Goal: Communication & Community: Answer question/provide support

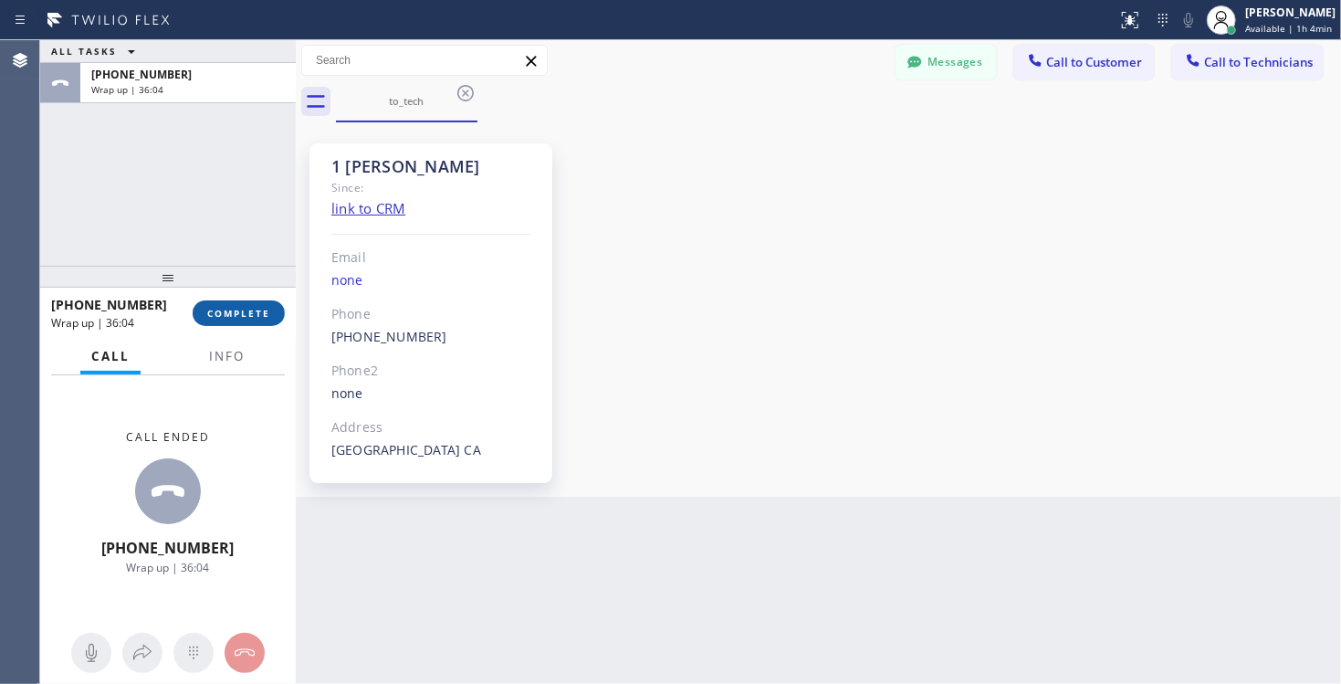
click at [235, 318] on span "COMPLETE" at bounding box center [238, 313] width 63 height 13
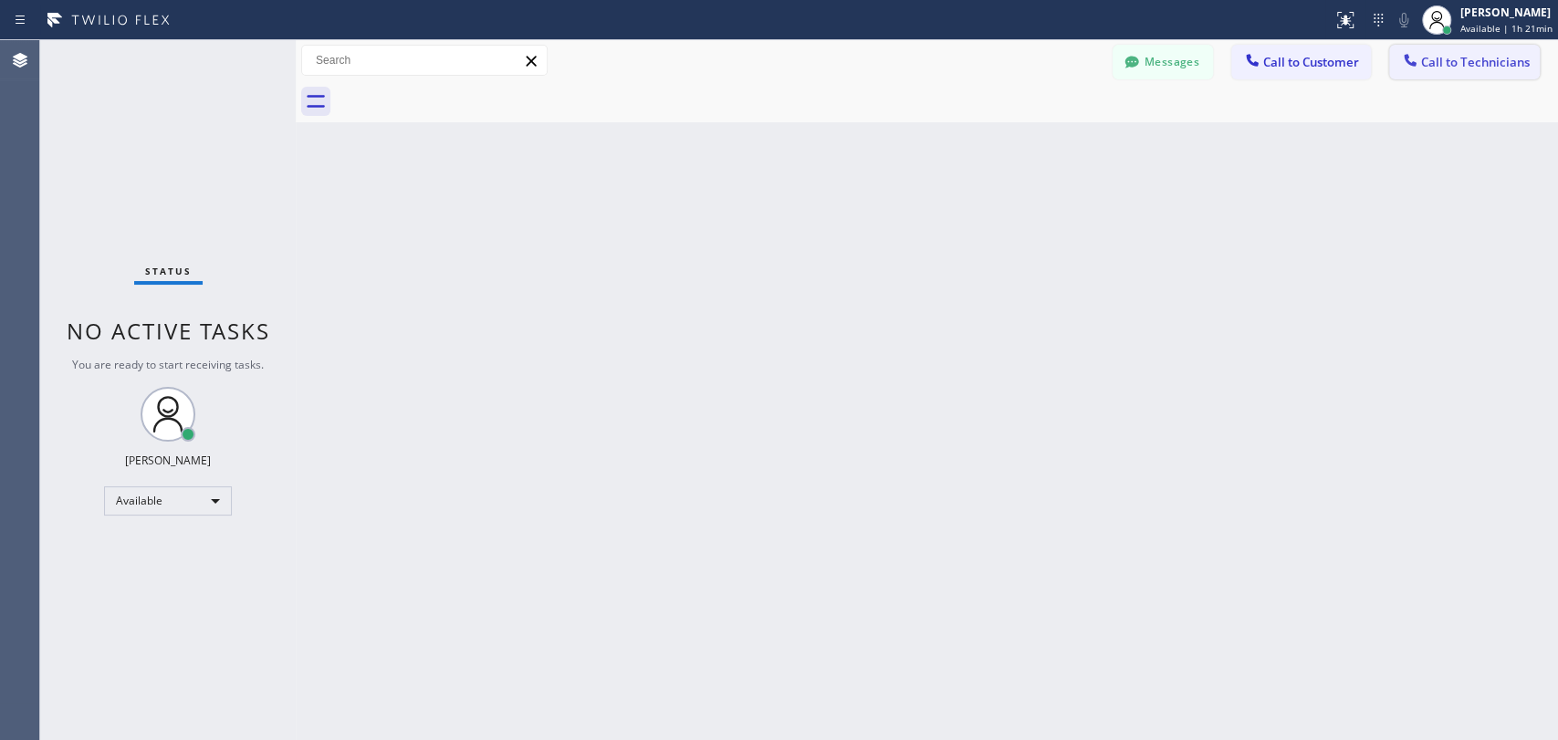
click at [1340, 59] on span "Call to Technicians" at bounding box center [1475, 62] width 109 height 16
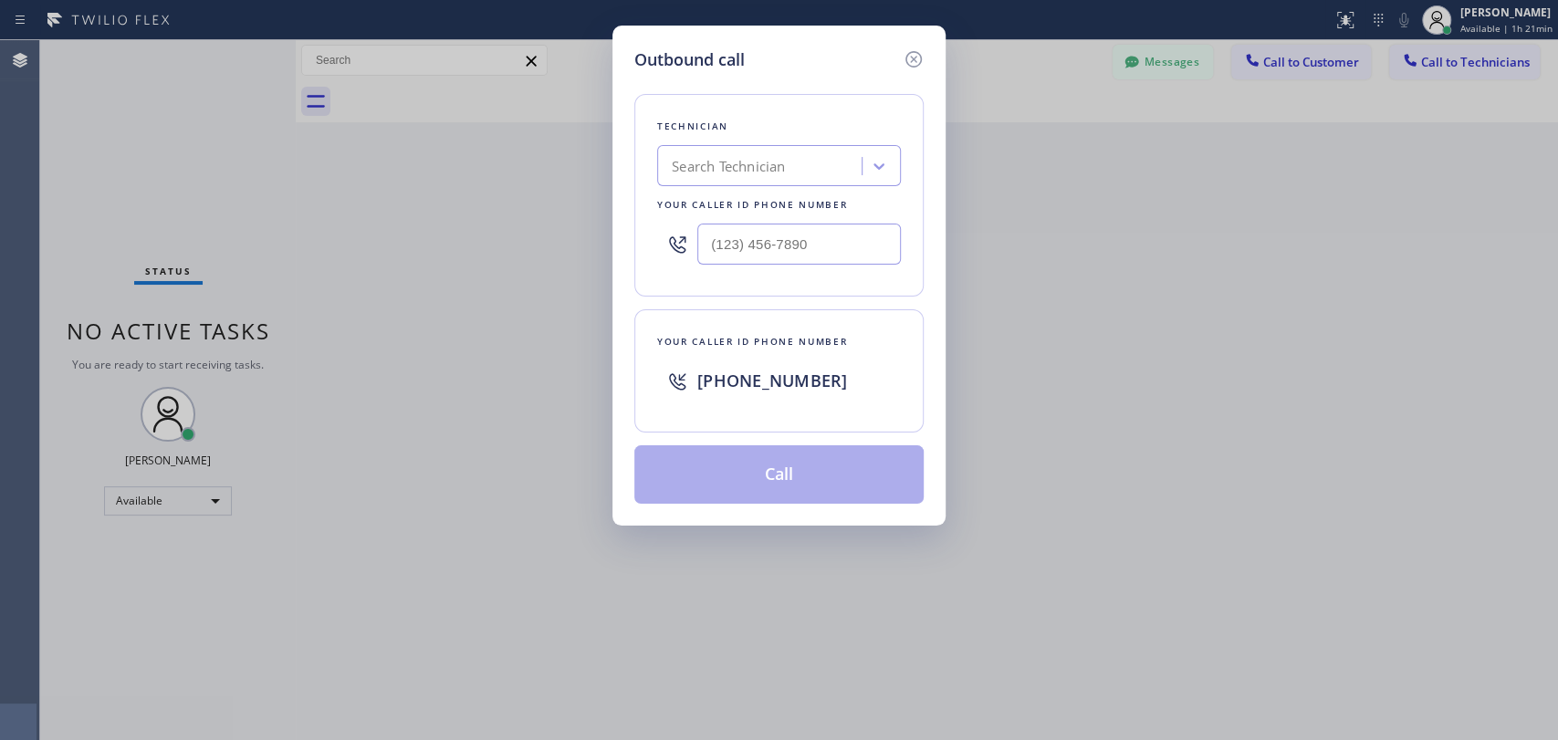
click at [804, 170] on div "Search Technician" at bounding box center [762, 167] width 199 height 32
type input "serg"
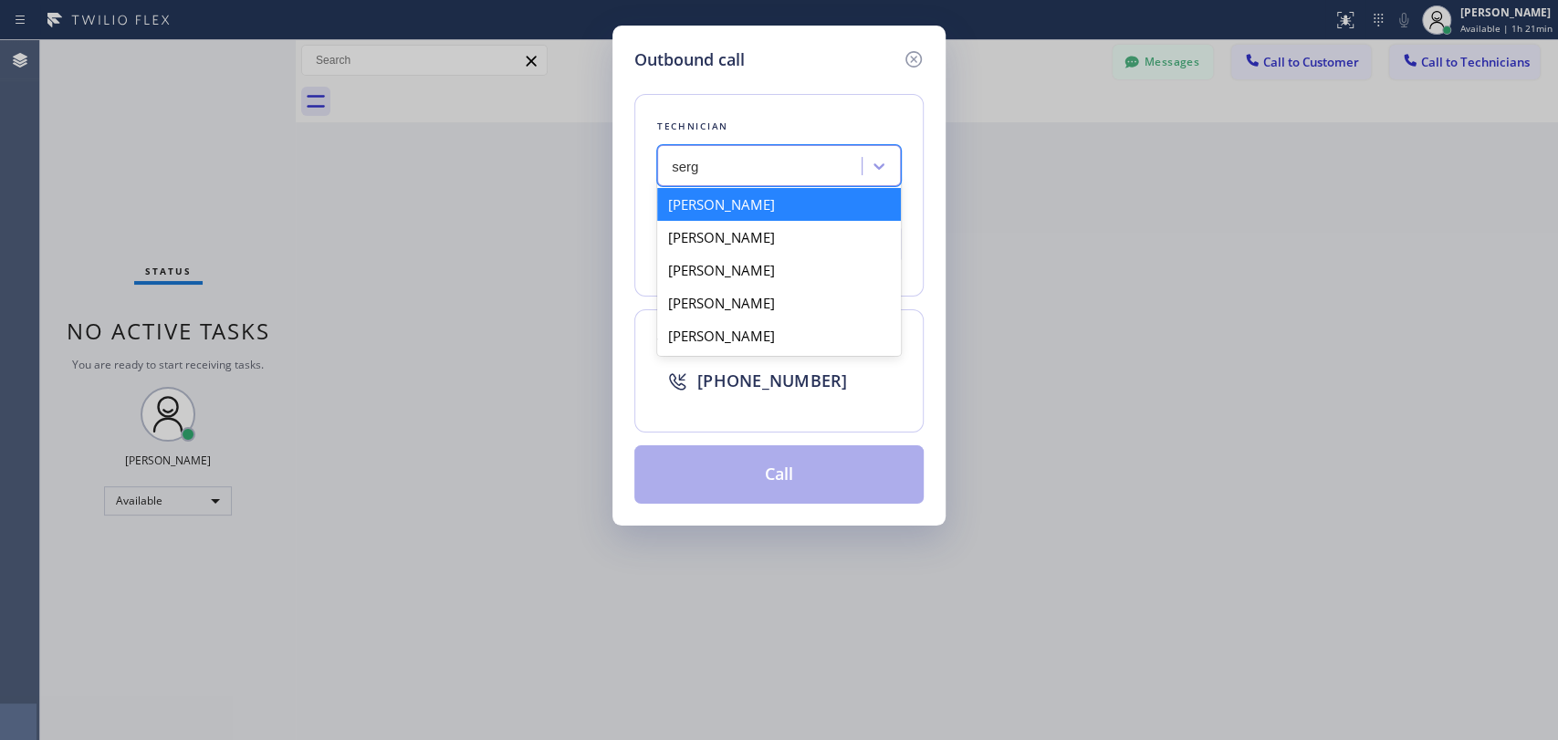
click at [786, 207] on div "[PERSON_NAME]" at bounding box center [779, 204] width 244 height 33
type input "(323) 304-1325"
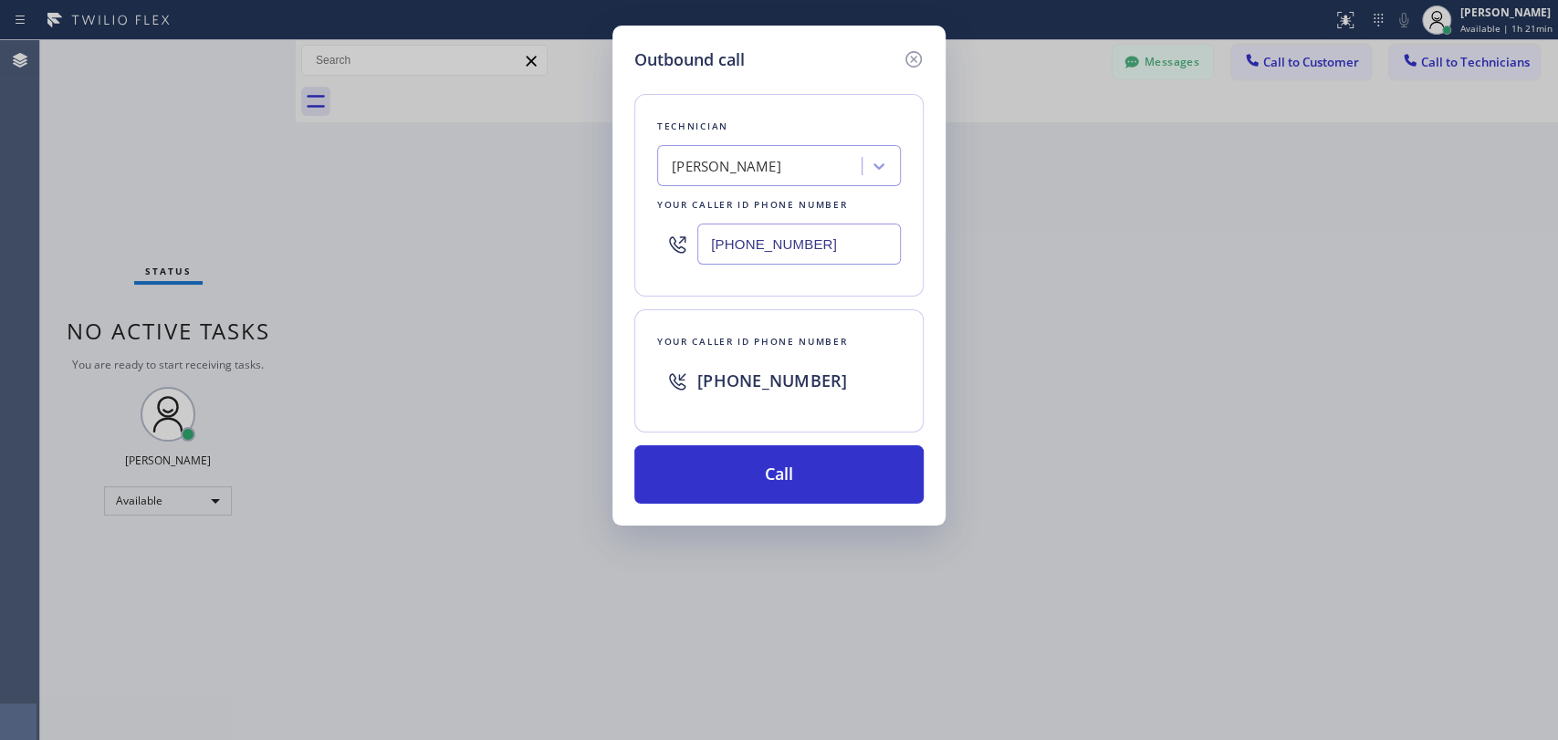
click at [784, 245] on input "(323) 304-1325" at bounding box center [799, 244] width 204 height 41
click at [905, 57] on icon at bounding box center [913, 59] width 16 height 16
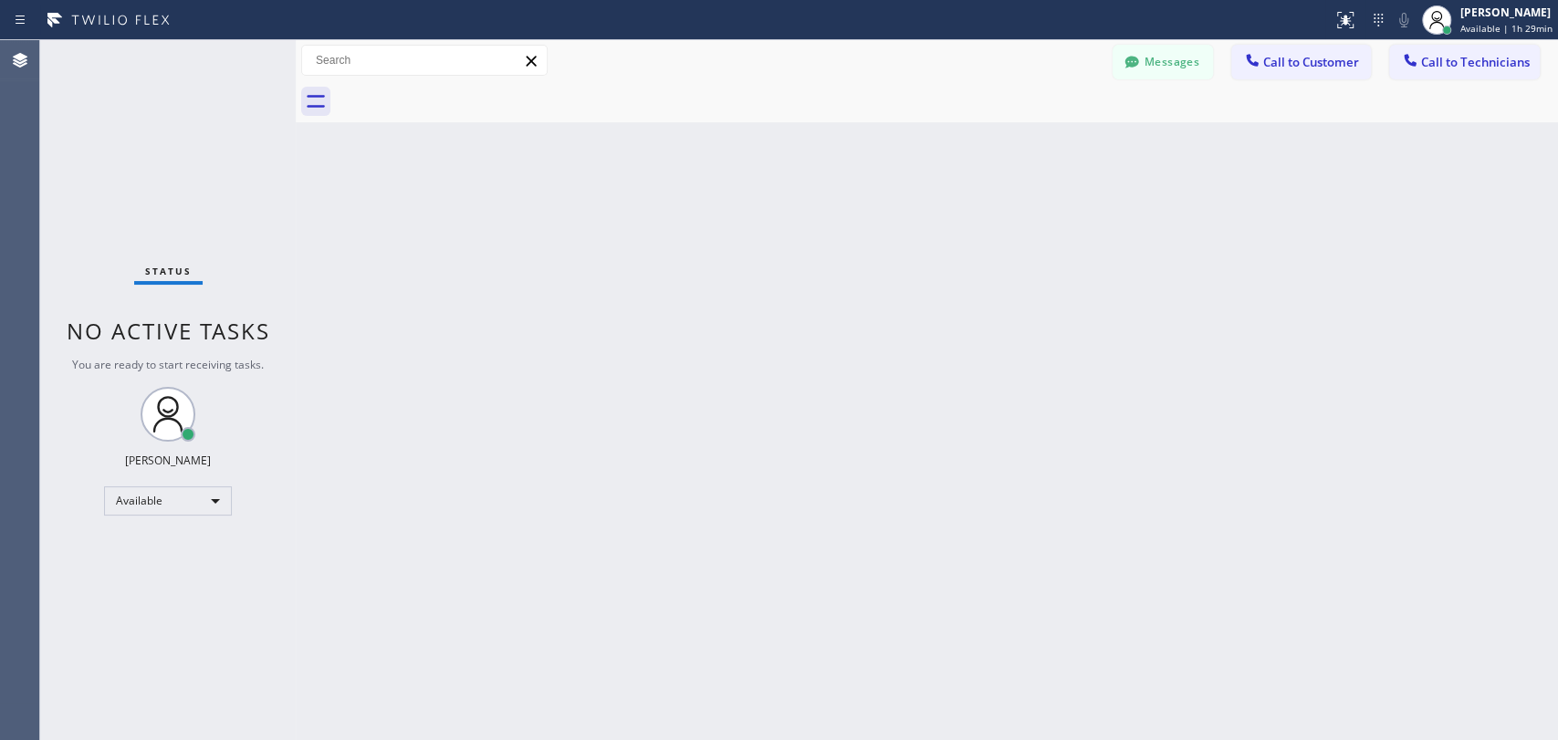
click at [1340, 336] on div "Back to Dashboard Change Sender ID Customers Technicians EC Eli Coggin 08/12 07…" at bounding box center [927, 390] width 1262 height 700
click at [189, 488] on div "Available" at bounding box center [168, 500] width 128 height 29
click at [175, 569] on li "Unavailable" at bounding box center [167, 570] width 124 height 22
click at [197, 528] on div "Status No active tasks Change activity state to start receiving tasks. Maria Ta…" at bounding box center [168, 390] width 256 height 700
click at [198, 514] on div "Unavailable" at bounding box center [168, 509] width 128 height 29
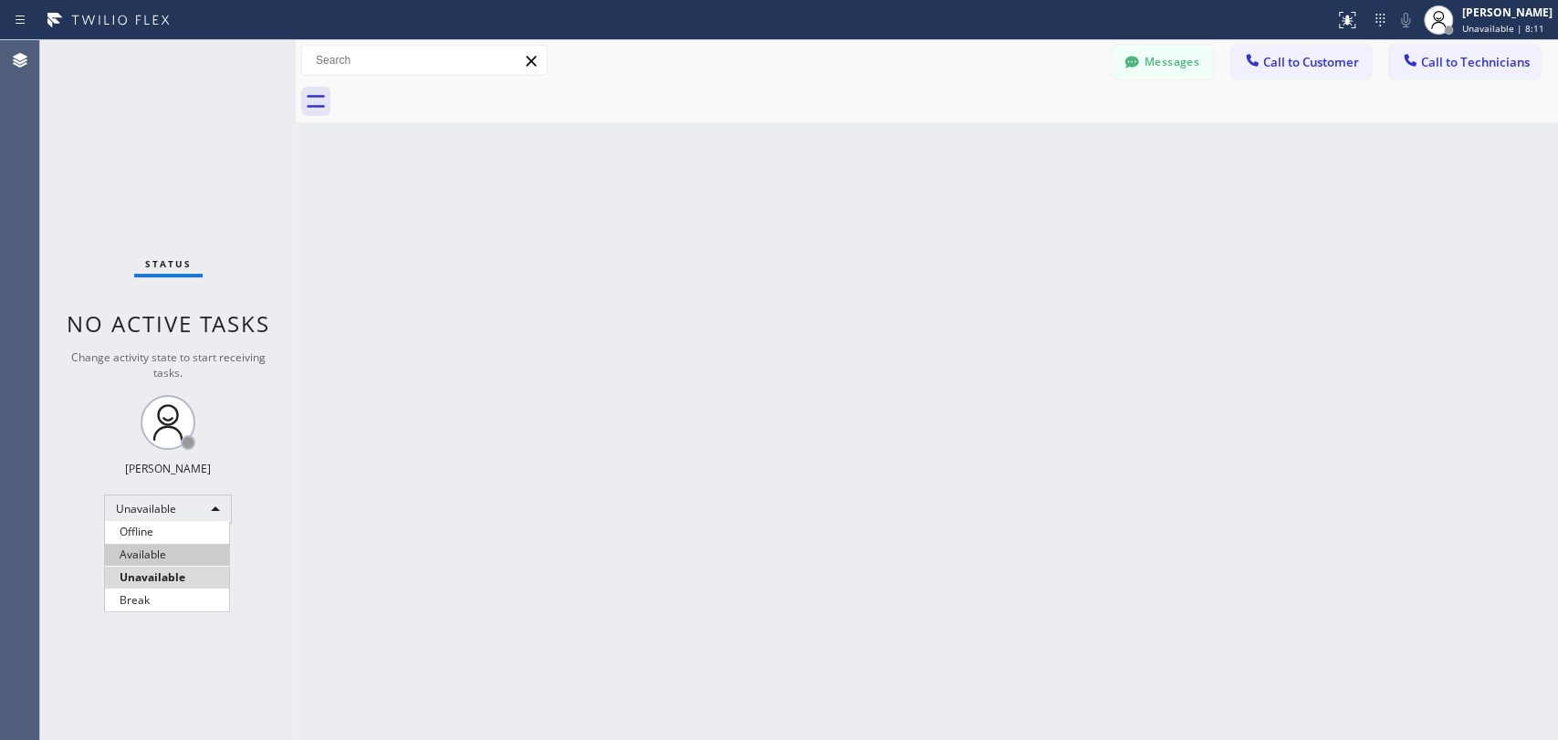
click at [208, 556] on li "Available" at bounding box center [167, 555] width 124 height 22
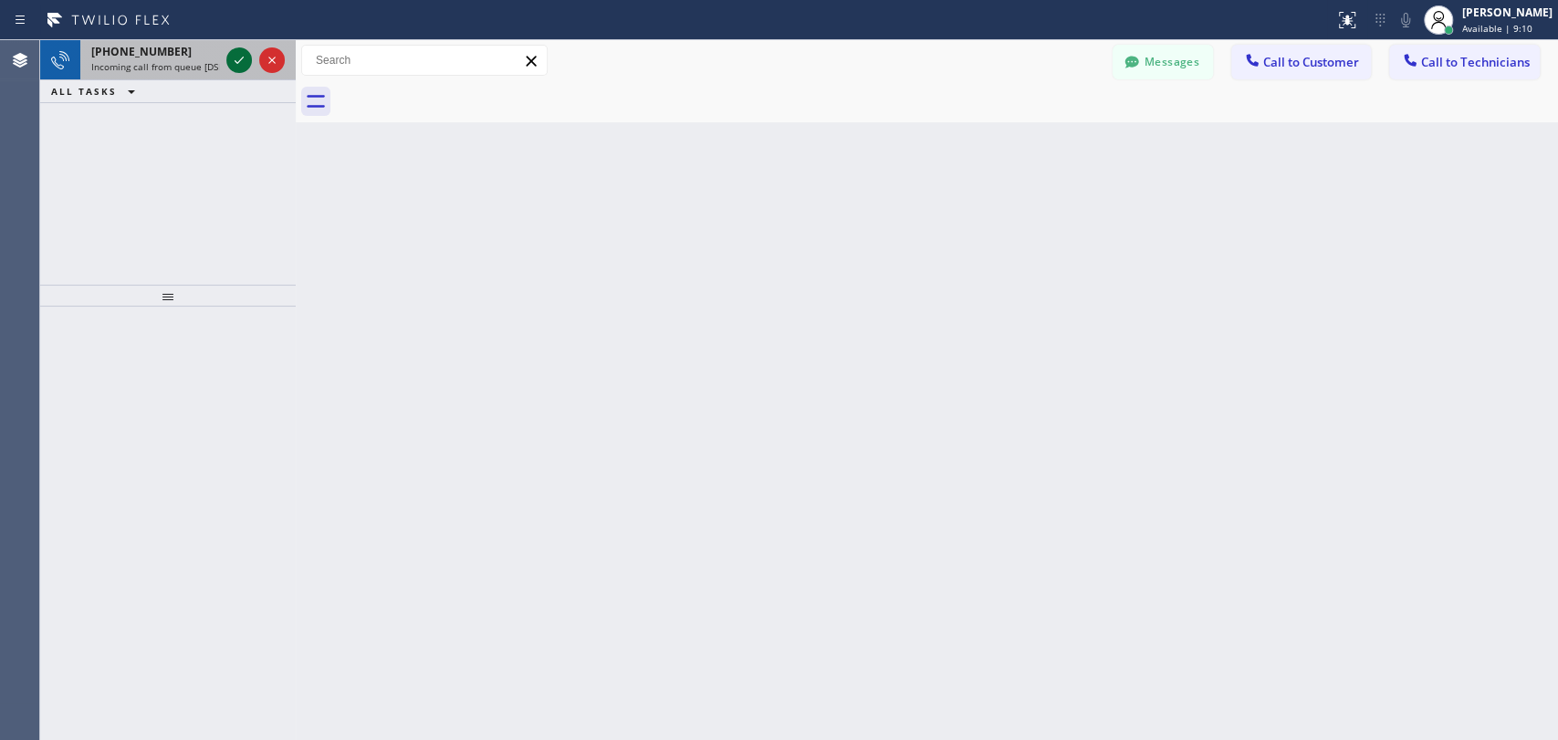
click at [241, 56] on icon at bounding box center [239, 60] width 22 height 22
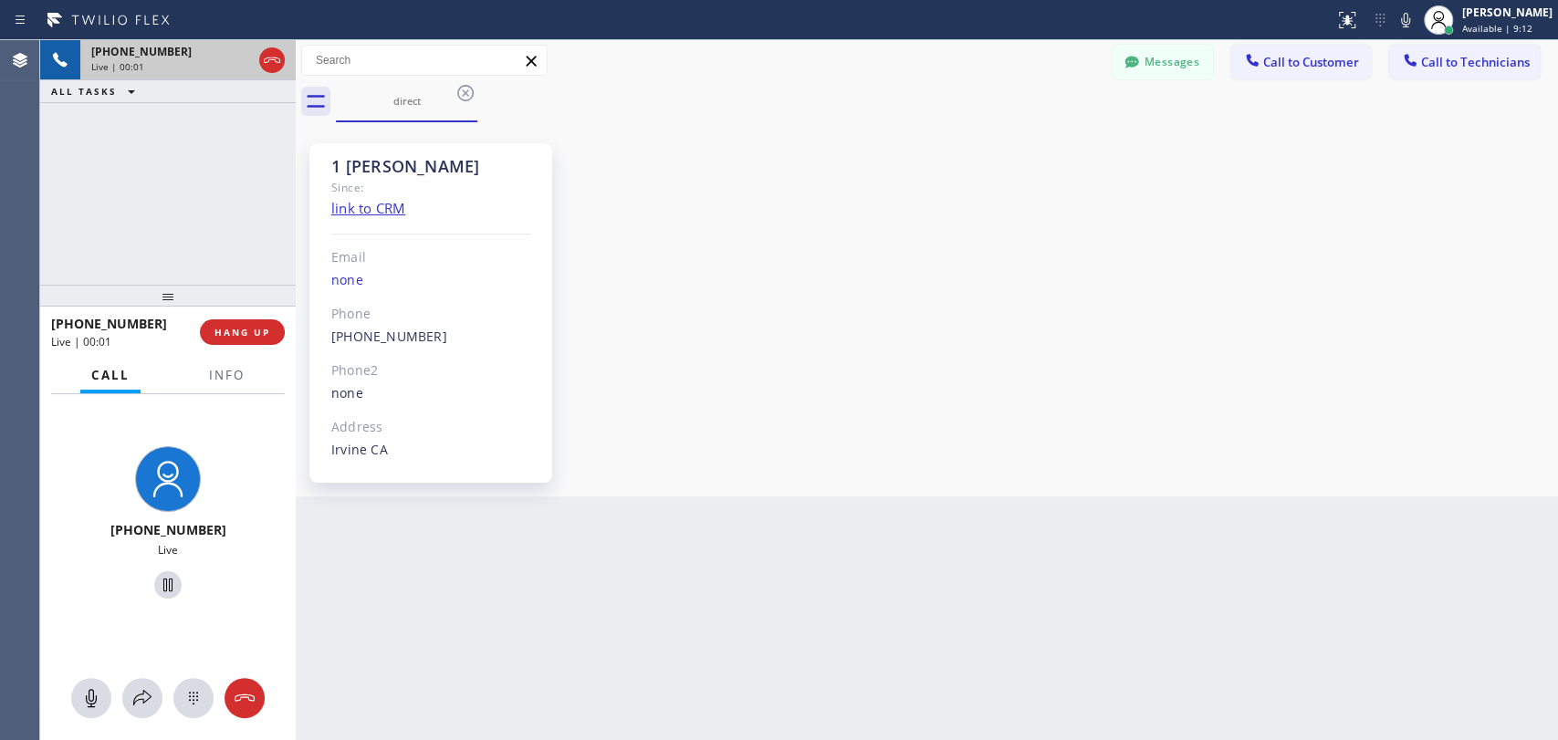
scroll to position [8325, 0]
click at [1340, 393] on div "1 OC Denis Bolshunov Since: link to CRM Email none Phone (949) 394-0845 Outboun…" at bounding box center [926, 309] width 1253 height 365
click at [219, 326] on span "HANG UP" at bounding box center [242, 332] width 56 height 13
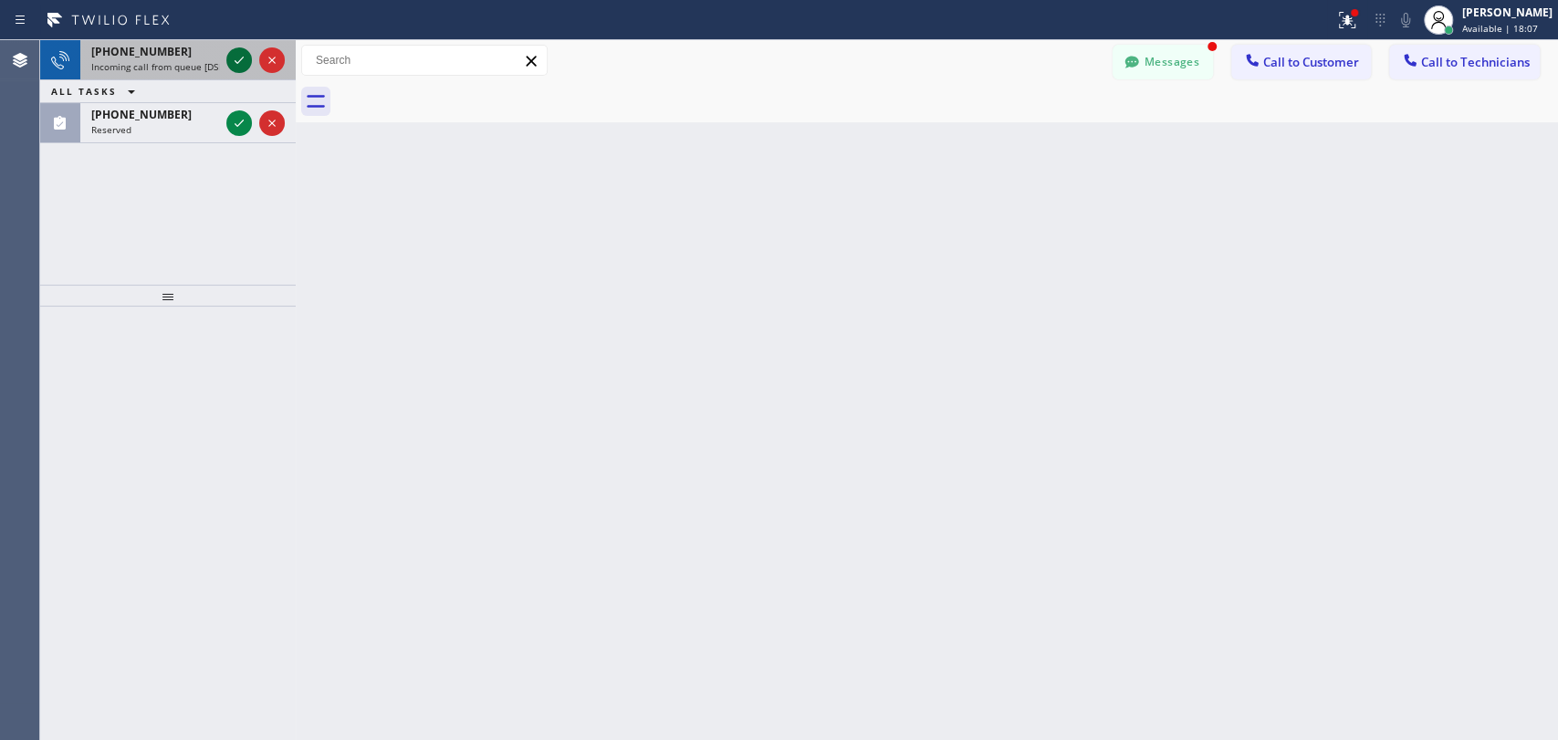
click at [236, 56] on icon at bounding box center [239, 60] width 22 height 22
click at [235, 56] on icon at bounding box center [239, 60] width 22 height 22
click at [241, 60] on icon at bounding box center [239, 60] width 22 height 22
click at [244, 62] on icon at bounding box center [239, 60] width 22 height 22
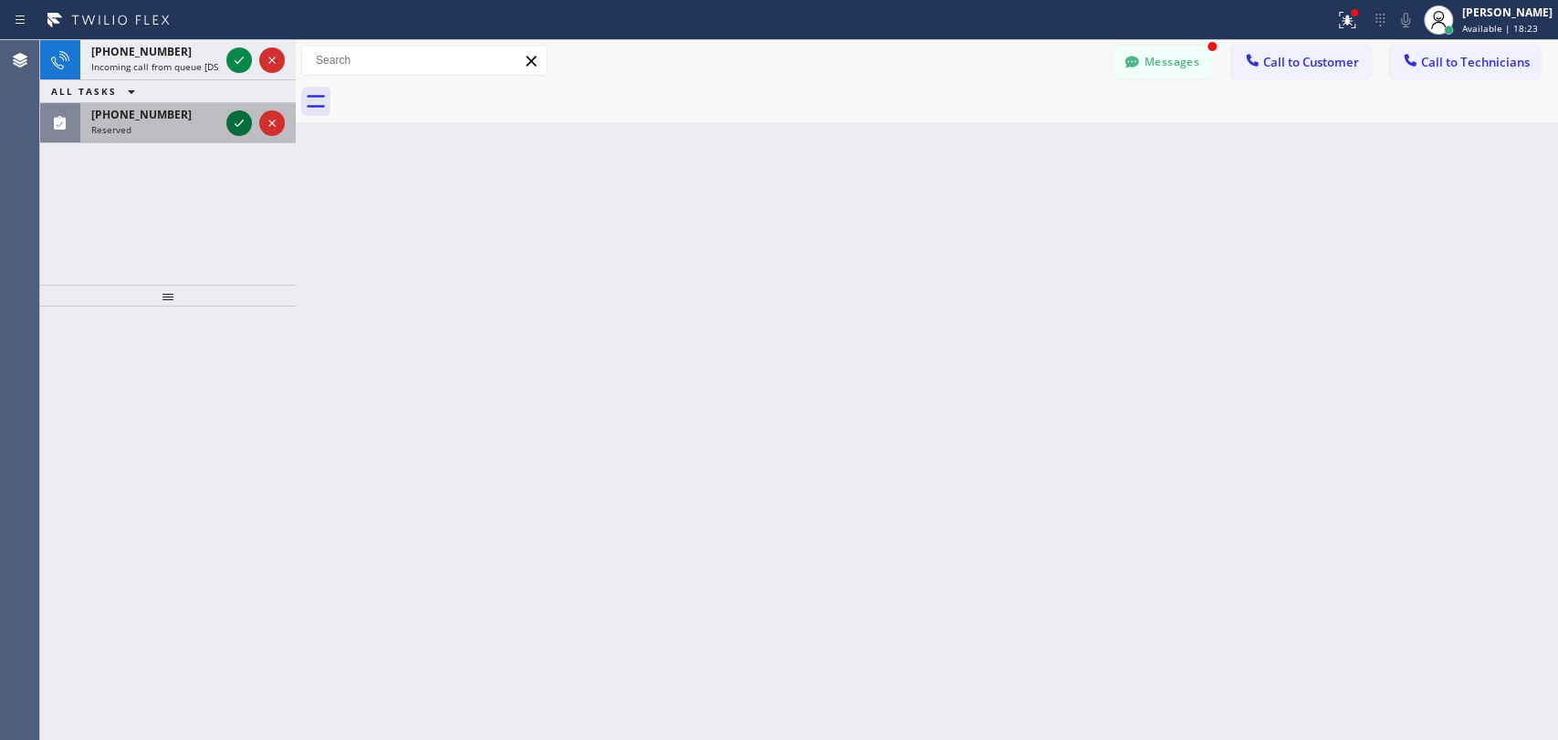
click at [242, 121] on icon at bounding box center [239, 123] width 22 height 22
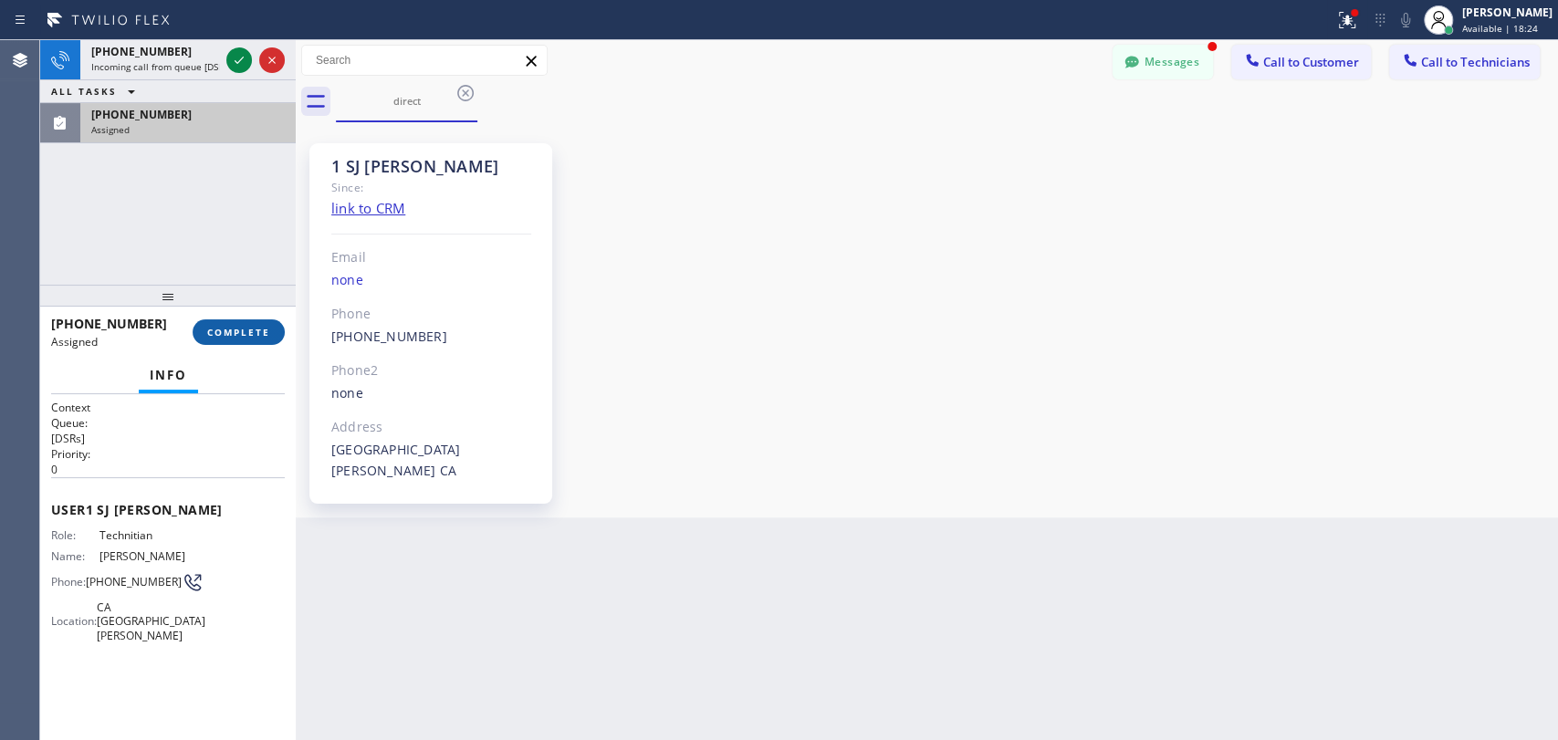
click at [252, 334] on span "COMPLETE" at bounding box center [238, 332] width 63 height 13
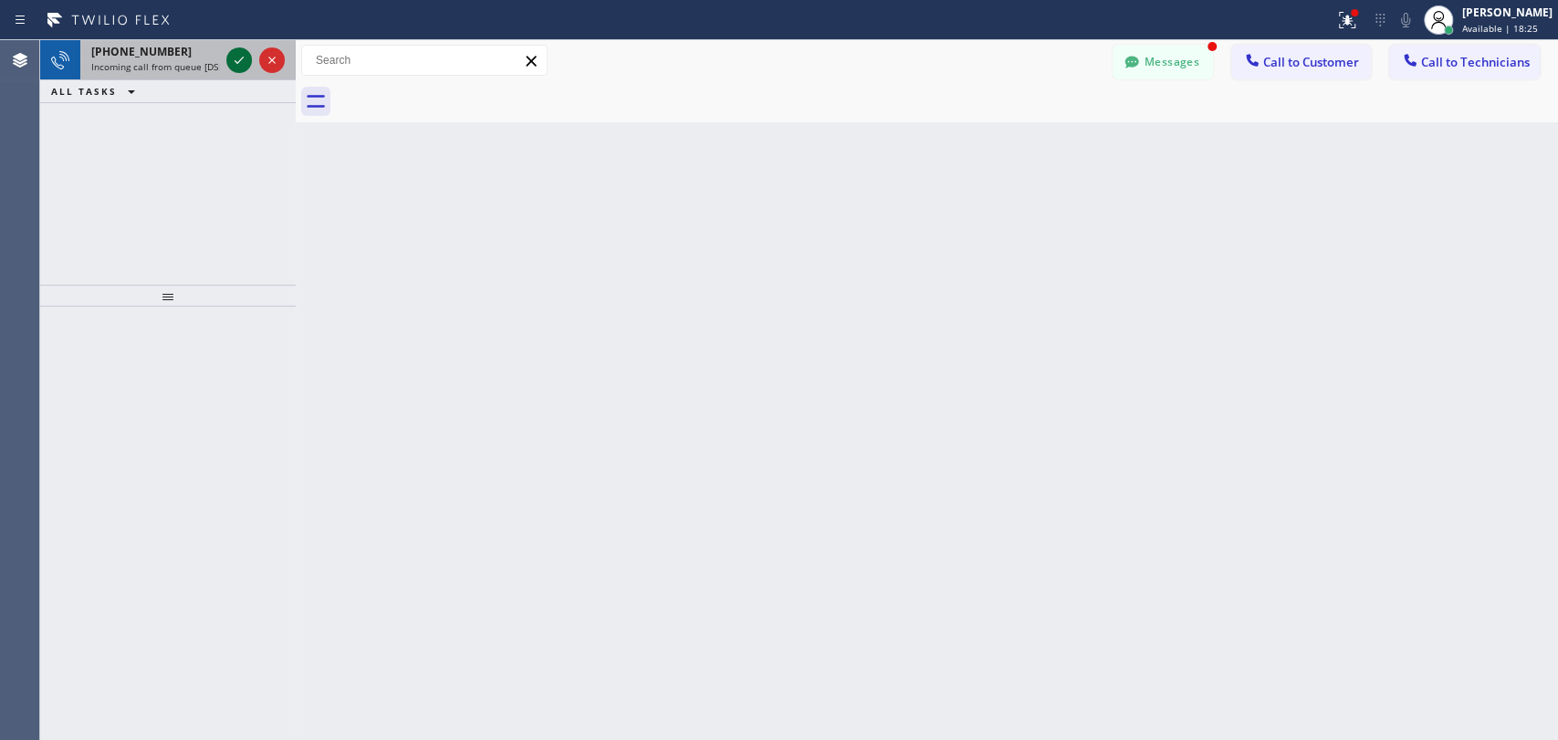
click at [241, 61] on icon at bounding box center [239, 60] width 22 height 22
click at [240, 58] on icon at bounding box center [239, 60] width 22 height 22
click at [246, 59] on icon at bounding box center [239, 60] width 22 height 22
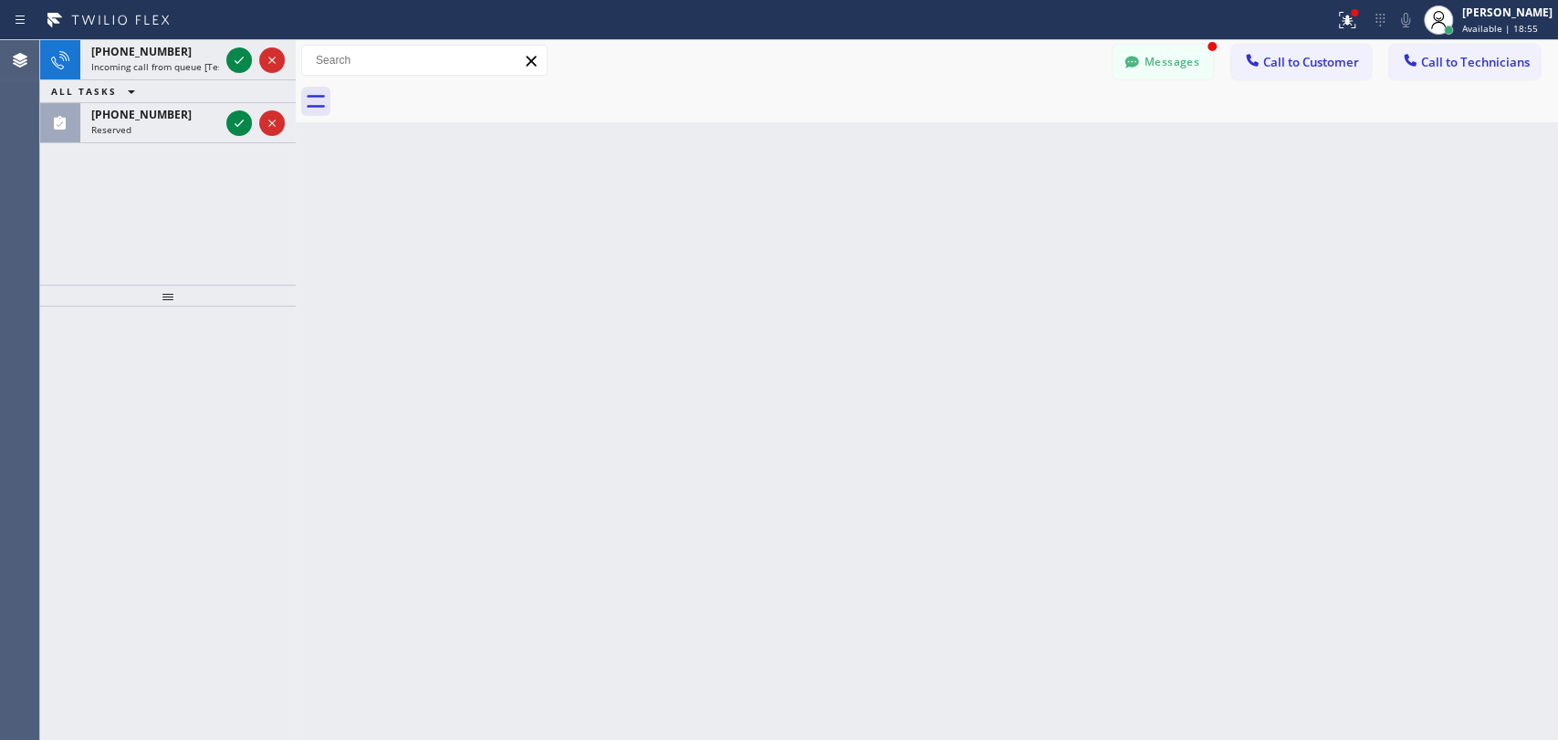
click at [1340, 351] on div "Back to Dashboard Change Sender ID Customers Technicians EC Eli Coggin 08/12 07…" at bounding box center [927, 390] width 1262 height 700
click at [270, 53] on icon at bounding box center [272, 60] width 22 height 22
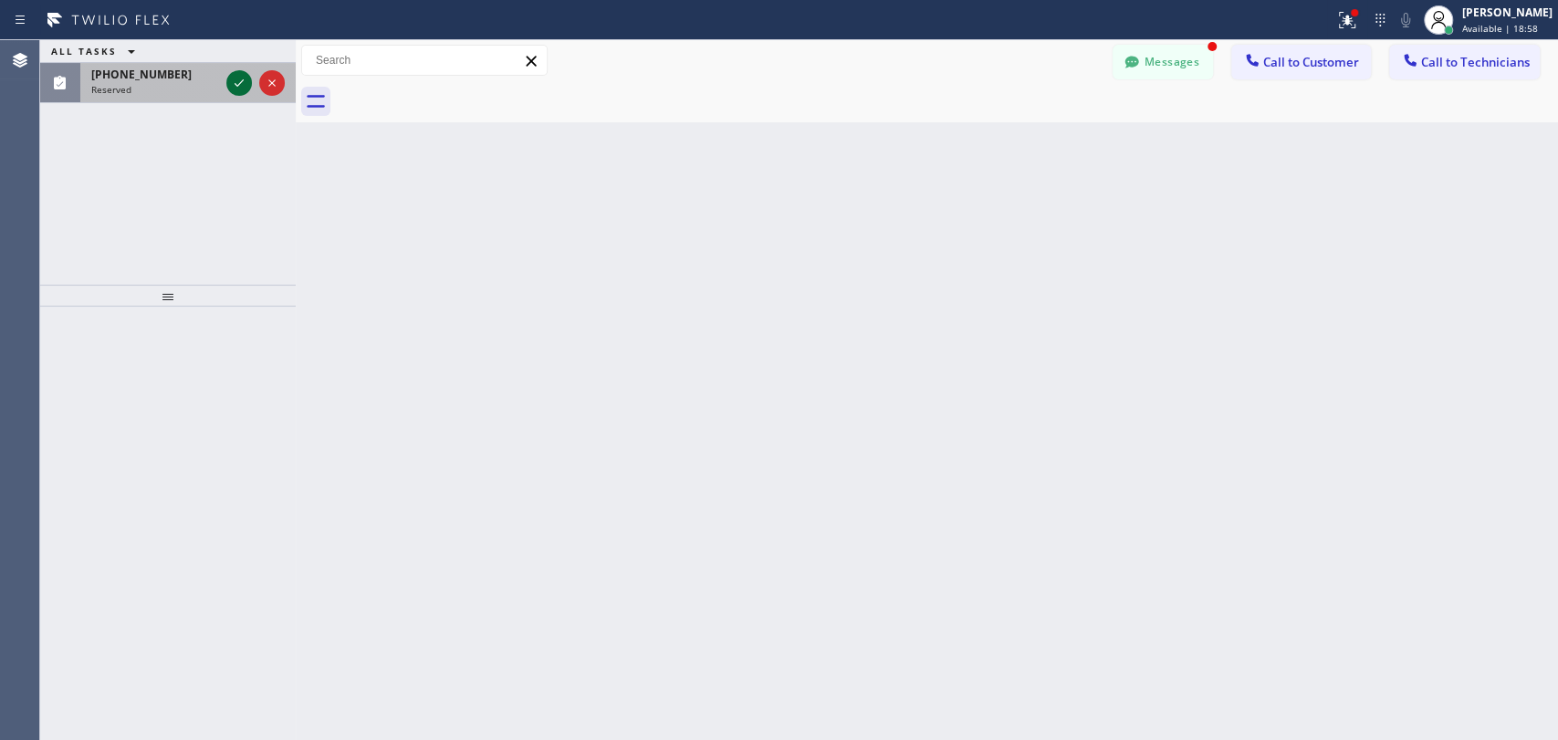
click at [238, 89] on icon at bounding box center [239, 83] width 22 height 22
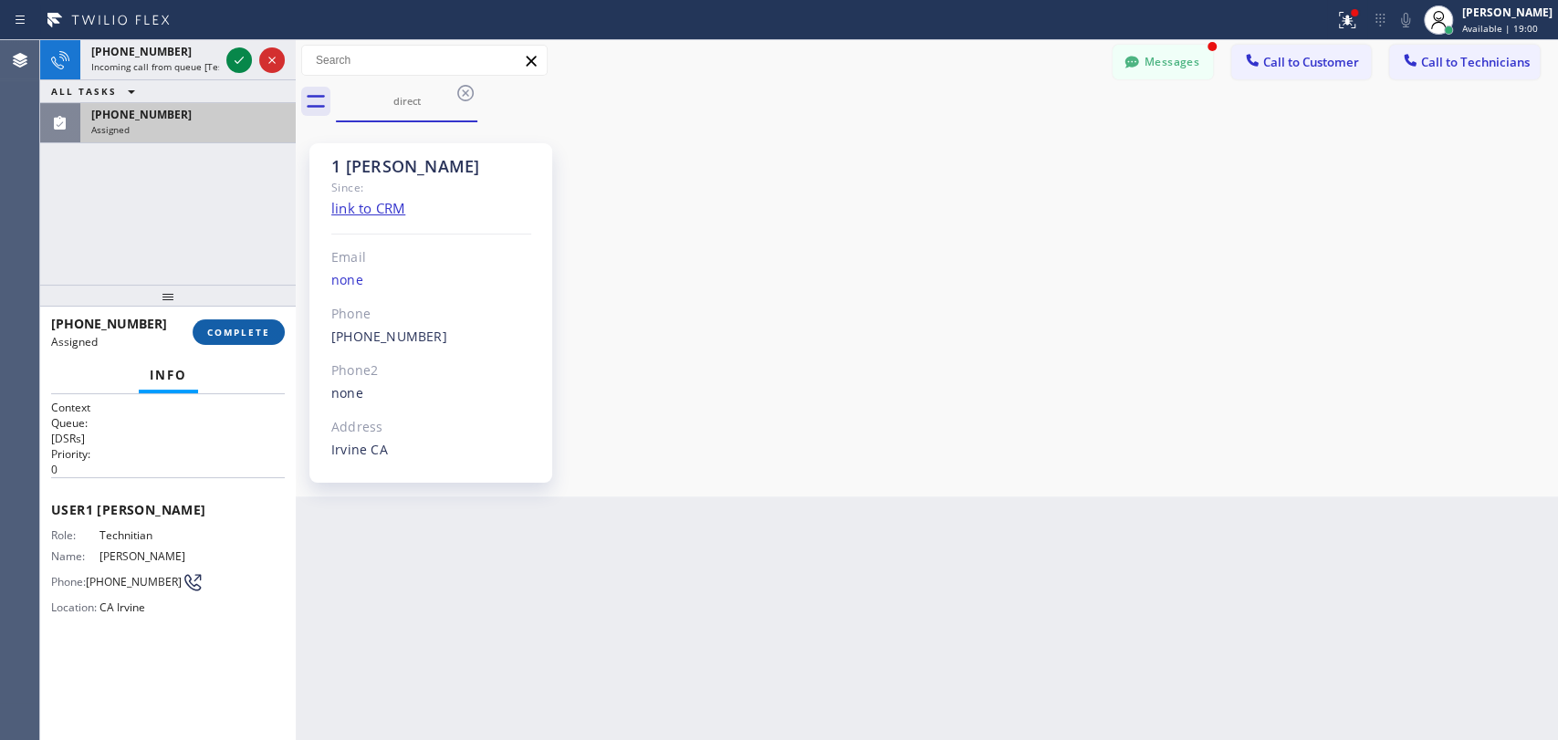
scroll to position [8325, 0]
click at [235, 323] on button "COMPLETE" at bounding box center [239, 332] width 92 height 26
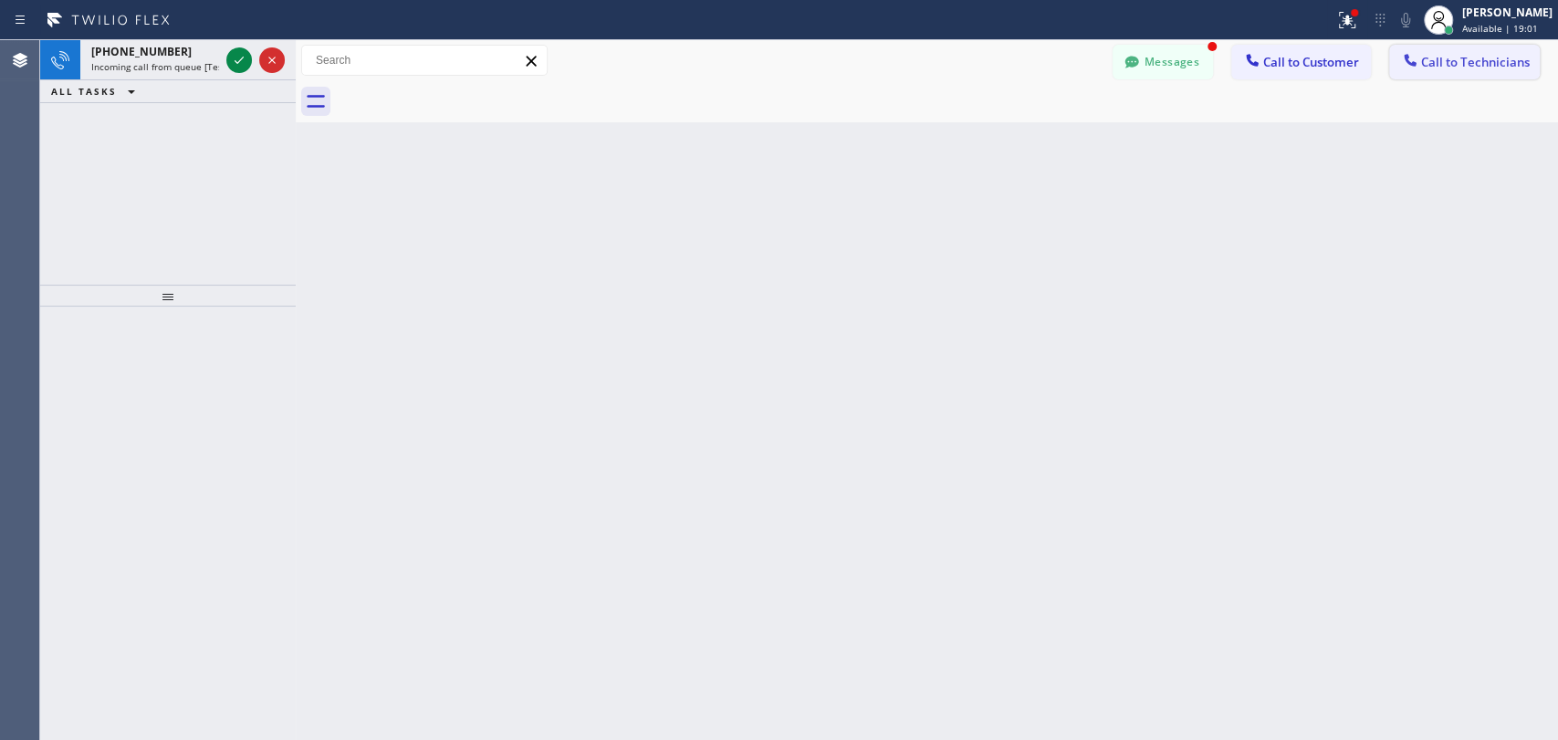
click at [1340, 63] on span "Call to Technicians" at bounding box center [1475, 62] width 109 height 16
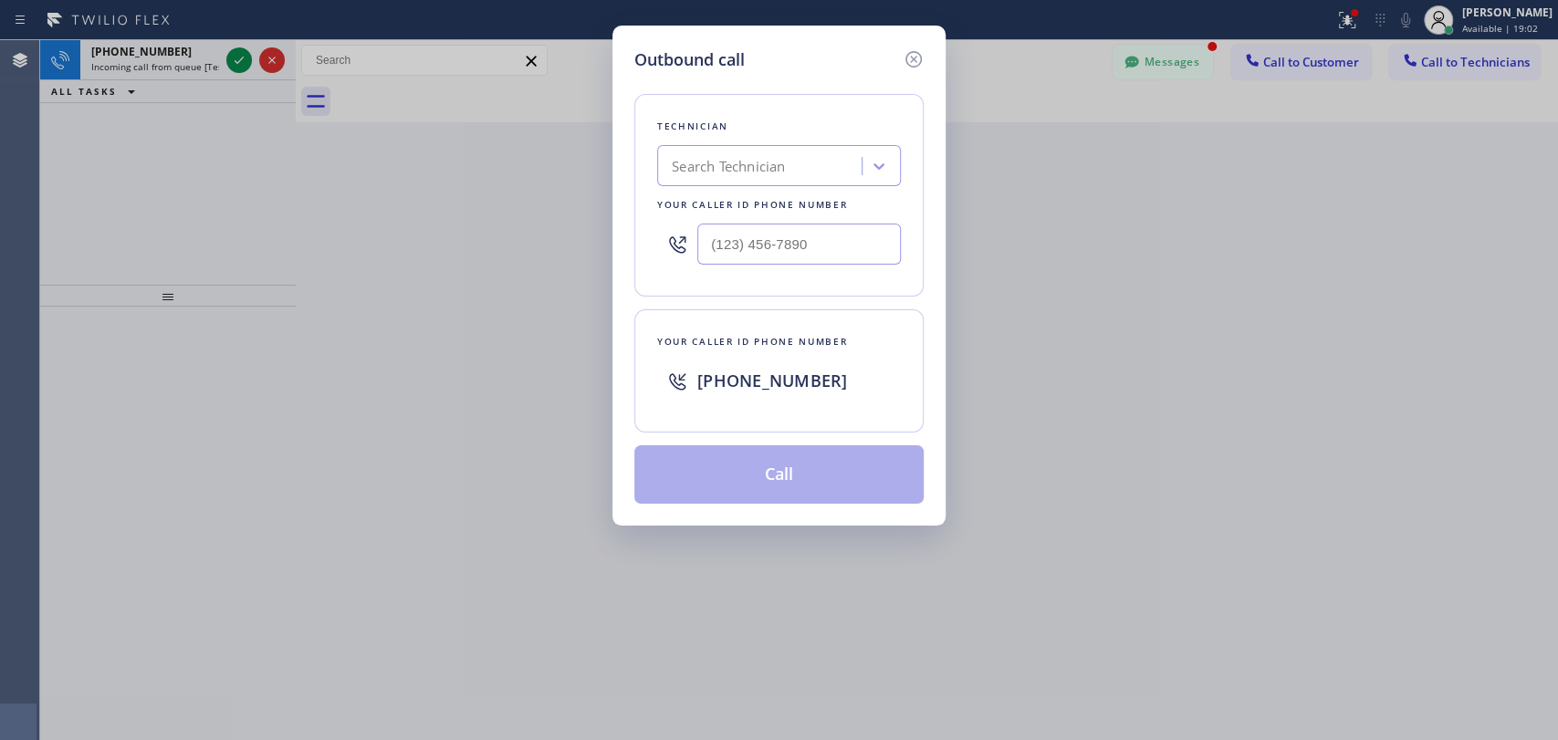
click at [726, 156] on div "Search Technician" at bounding box center [728, 166] width 113 height 21
type input "denis"
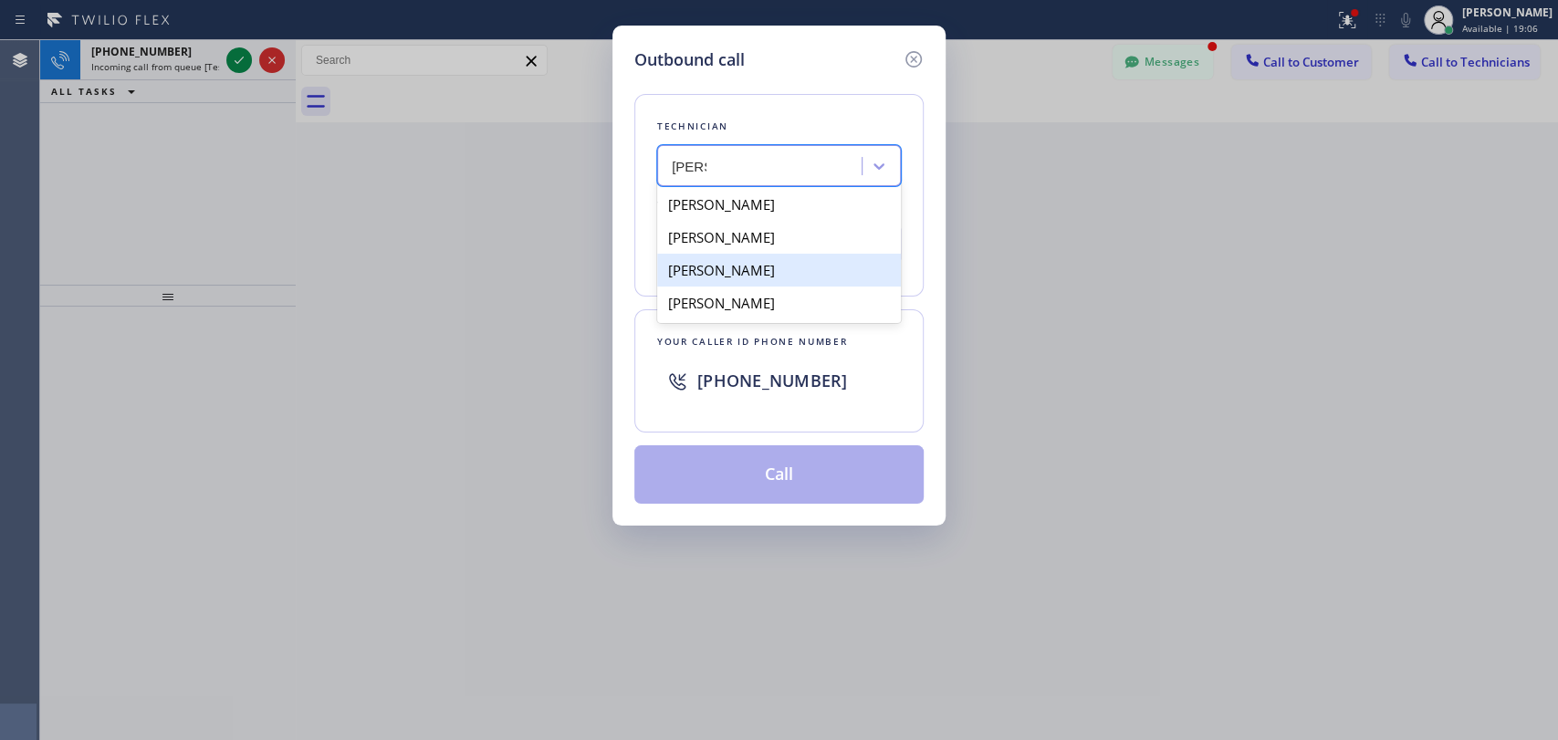
click at [777, 271] on div "Denis Nikolayevich Bolshunov" at bounding box center [779, 270] width 244 height 33
type input "(949) 394-0845"
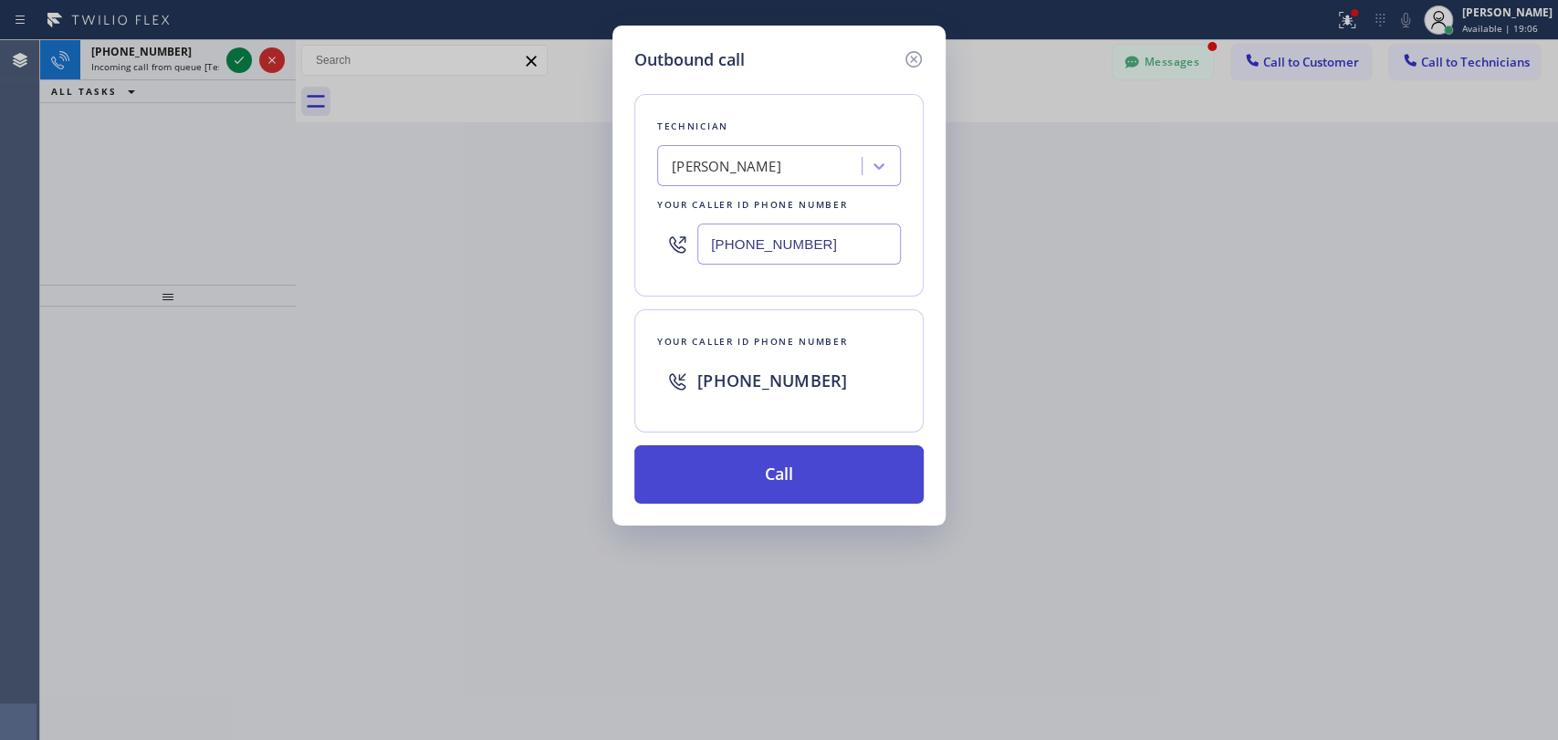
click at [718, 476] on button "Call" at bounding box center [778, 474] width 289 height 58
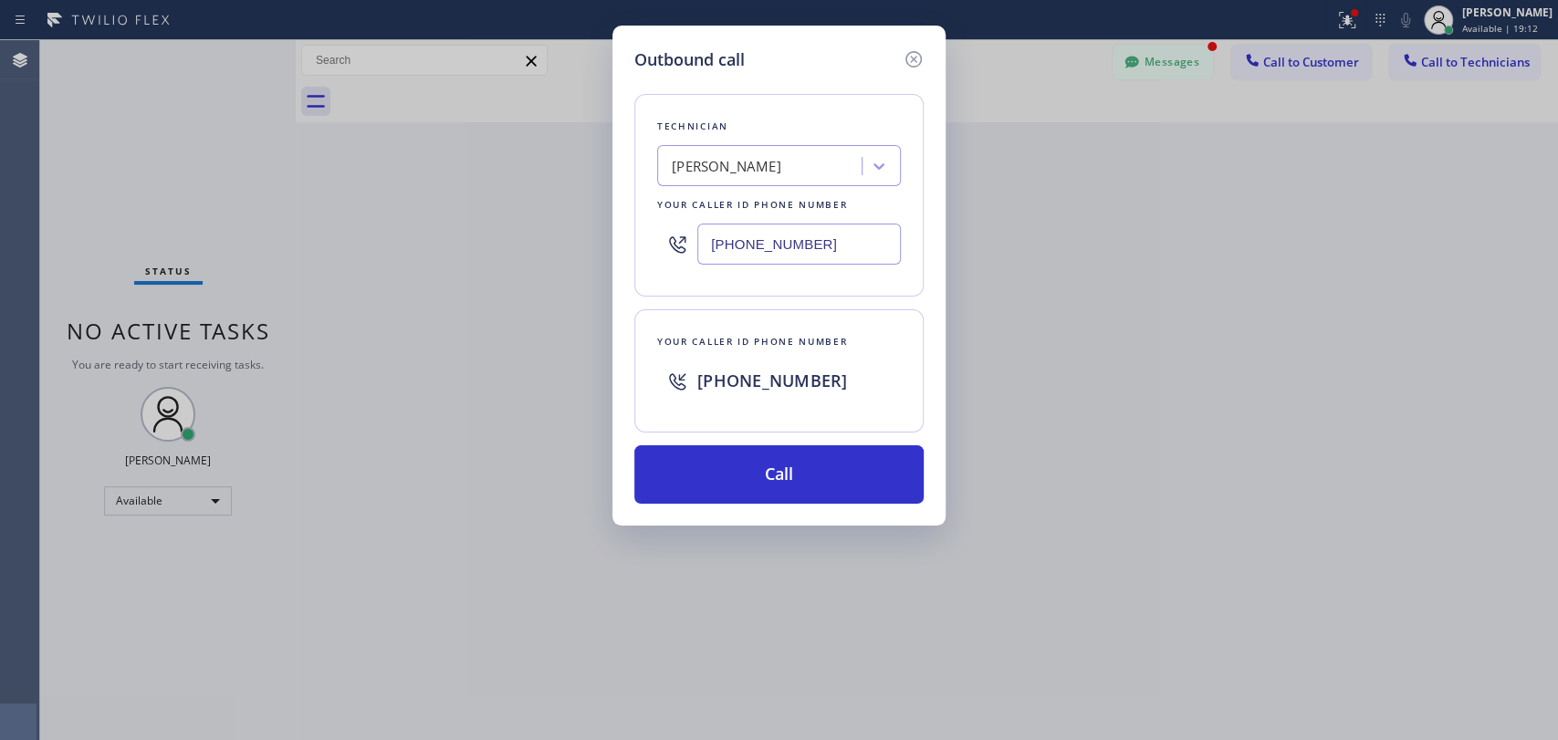
click at [948, 102] on div "Outbound call Technician Denis Nikolayevich Bolshunov Your caller id phone numb…" at bounding box center [779, 370] width 1558 height 740
click at [760, 471] on button "Call" at bounding box center [778, 474] width 289 height 58
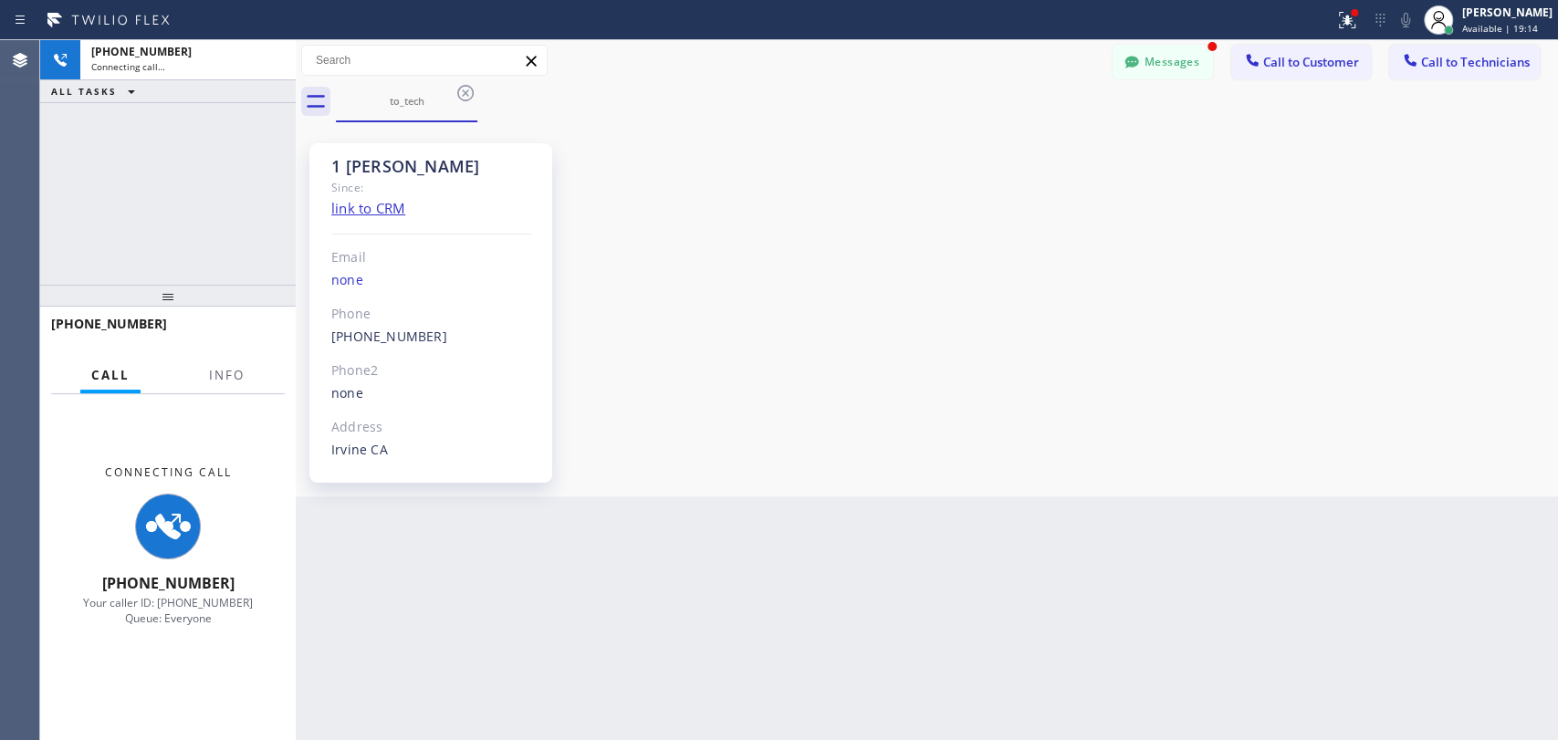
scroll to position [8325, 0]
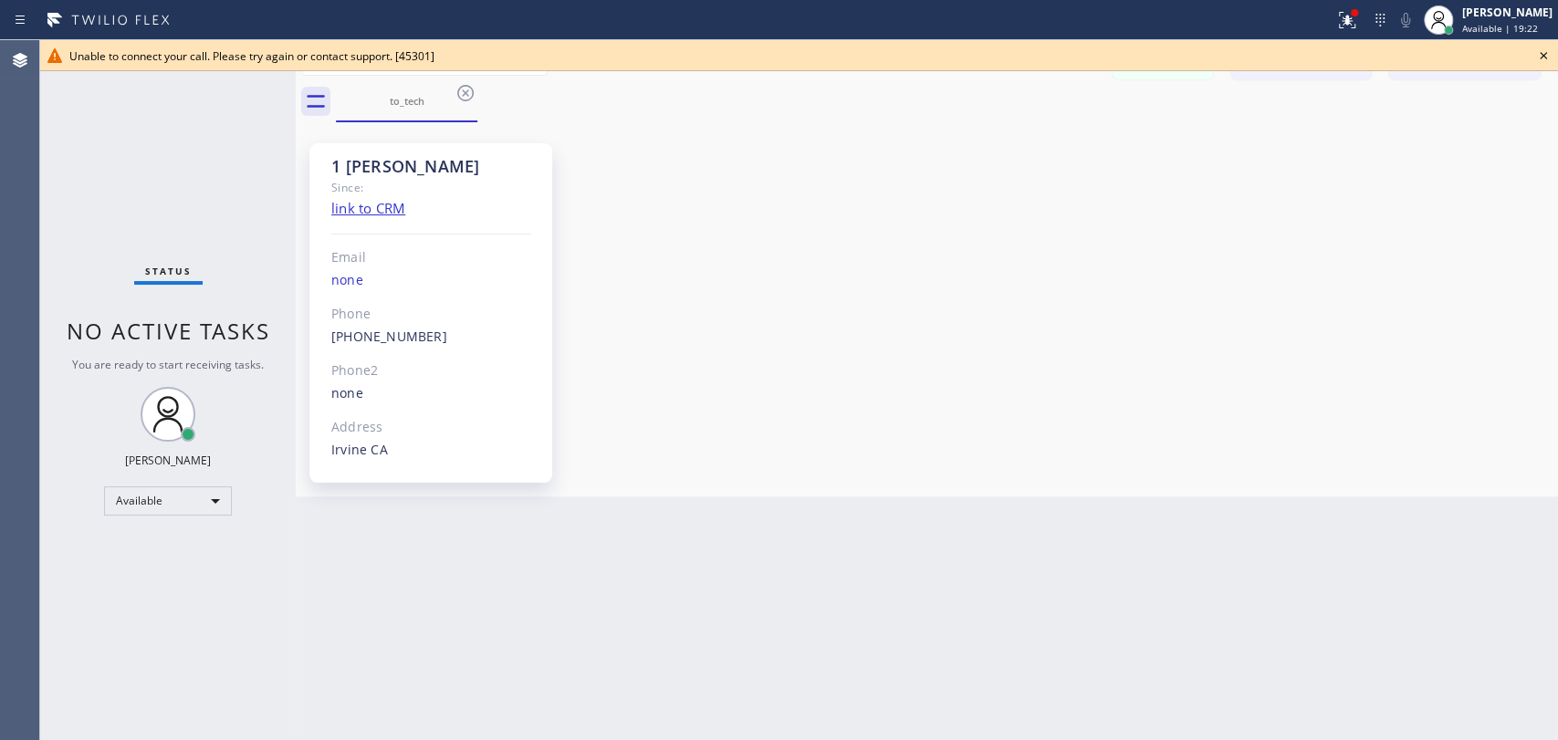
click at [1340, 418] on div "1 OC Denis Bolshunov Since: link to CRM Email none Phone (949) 394-0845 Outboun…" at bounding box center [926, 309] width 1253 height 365
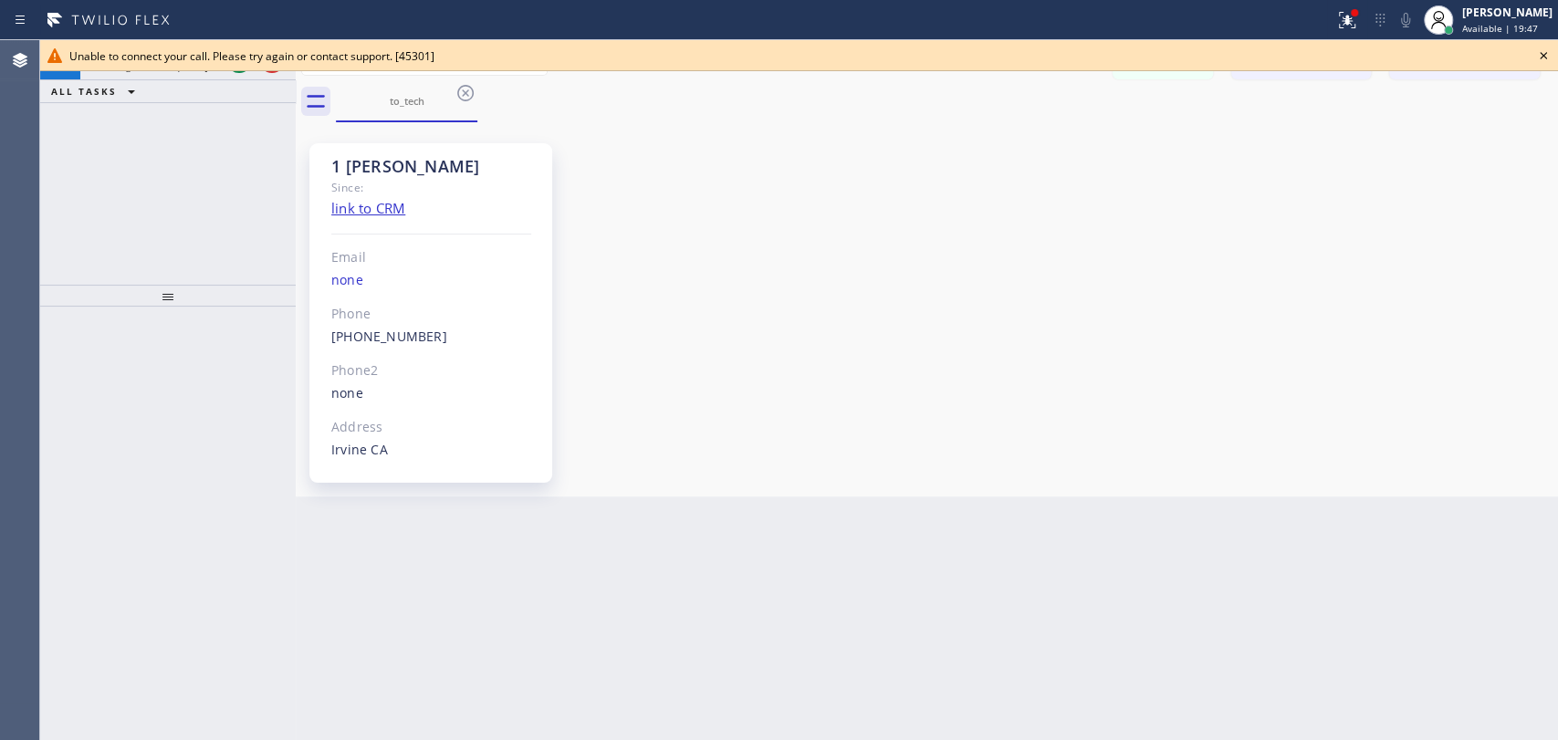
click at [1340, 301] on div "1 OC Denis Bolshunov Since: link to CRM Email none Phone (949) 394-0845 Outboun…" at bounding box center [926, 309] width 1253 height 365
click at [1340, 58] on icon at bounding box center [1543, 56] width 22 height 22
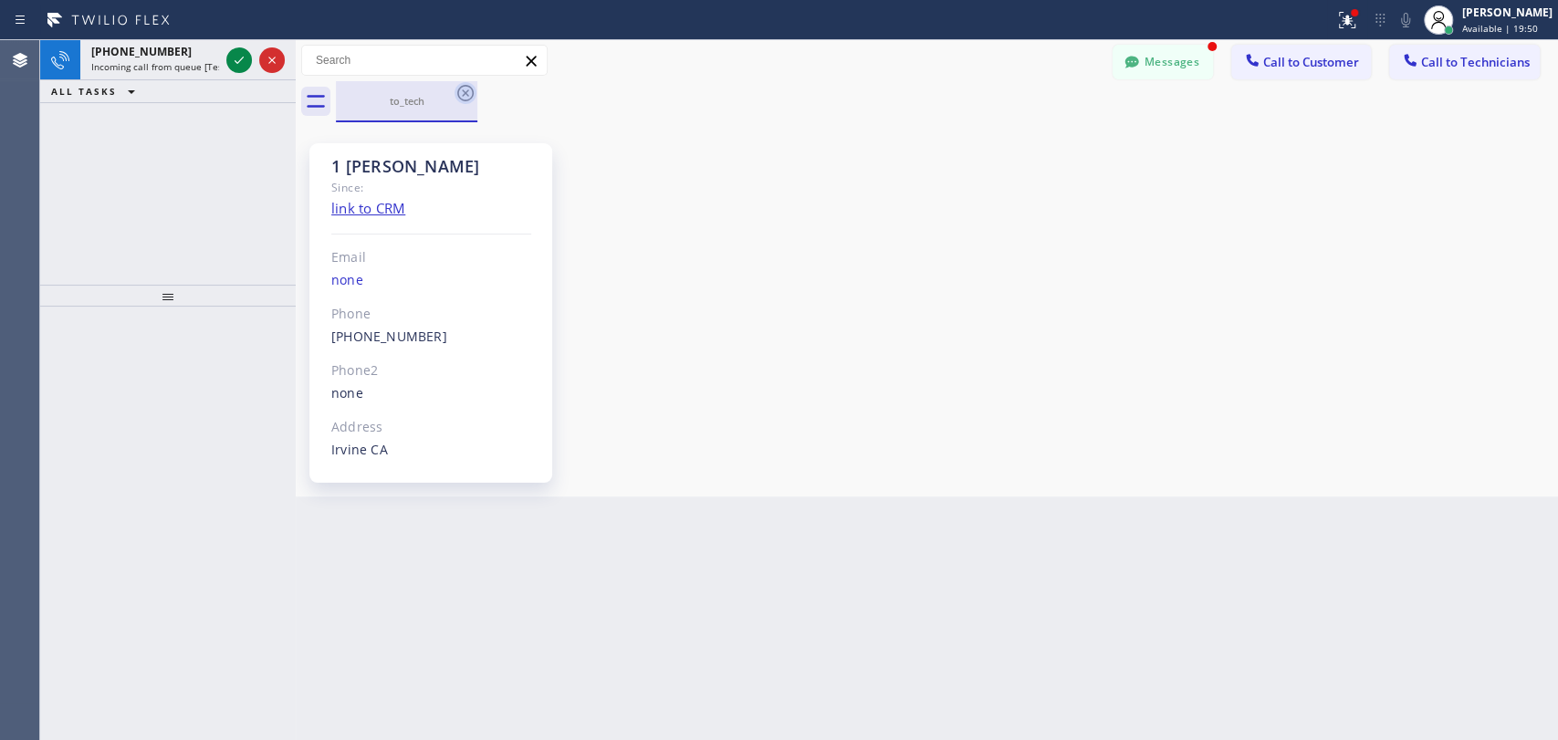
click at [456, 92] on icon at bounding box center [465, 93] width 22 height 22
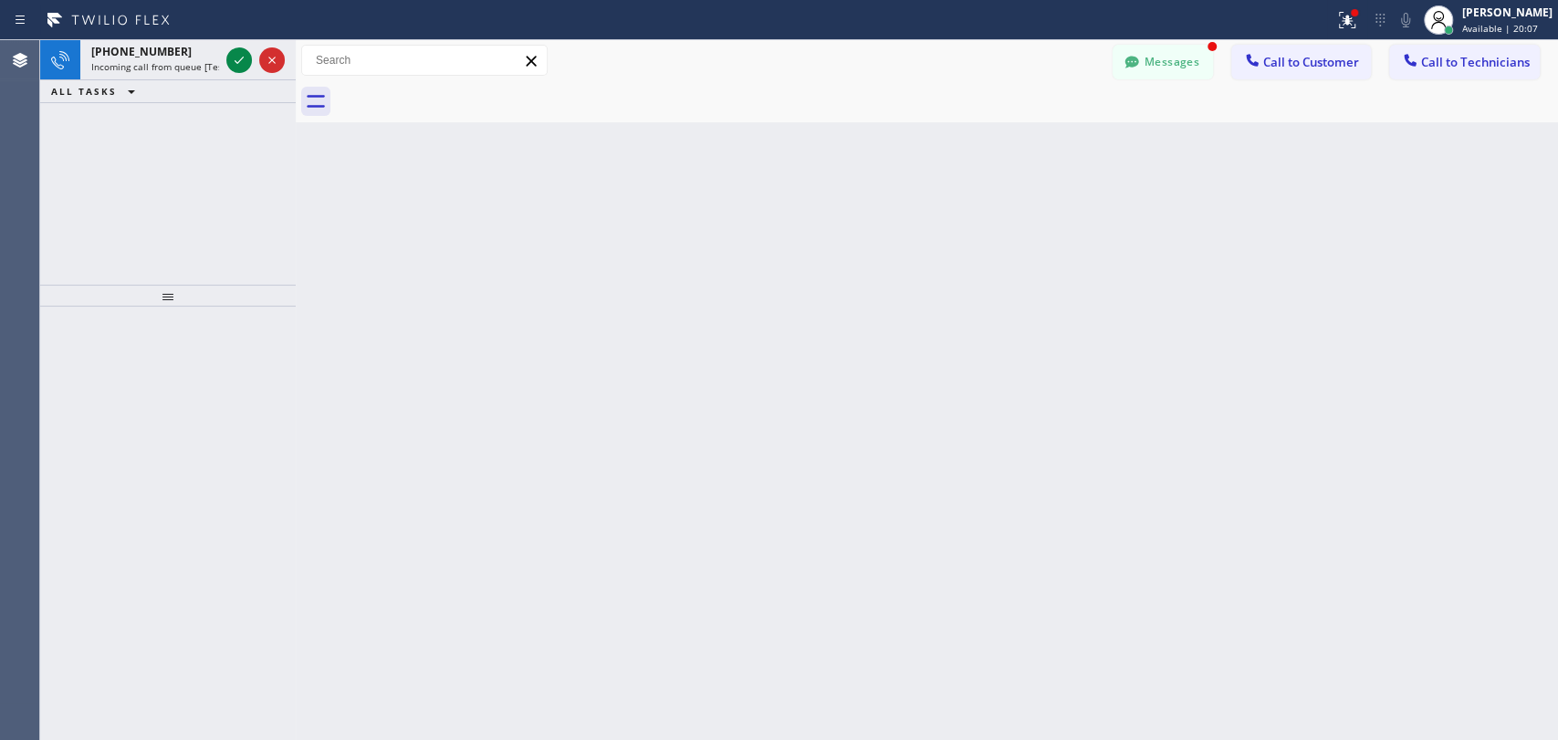
click at [1290, 238] on div "Back to Dashboard Change Sender ID Customers Technicians EC Eli Coggin 08/12 07…" at bounding box center [927, 390] width 1262 height 700
click at [266, 57] on icon at bounding box center [272, 60] width 22 height 22
click at [1340, 198] on div "Back to Dashboard Change Sender ID Customers Technicians EC Eli Coggin 08/12 07…" at bounding box center [927, 390] width 1262 height 700
click at [270, 65] on icon at bounding box center [272, 60] width 22 height 22
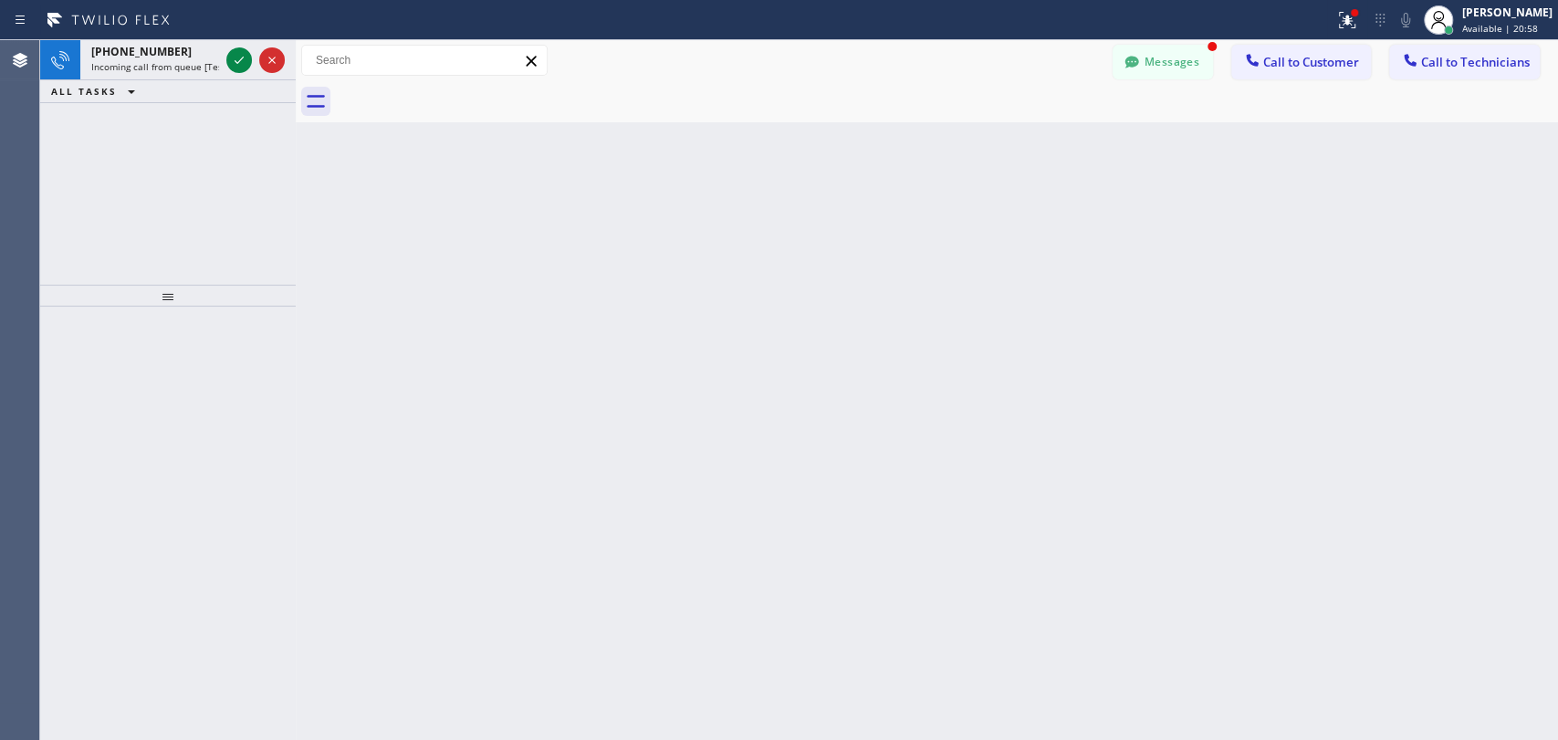
drag, startPoint x: 1473, startPoint y: 265, endPoint x: 1244, endPoint y: 24, distance: 332.4
click at [1340, 263] on div "Back to Dashboard Change Sender ID Customers Technicians EC Eli Coggin 08/12 07…" at bounding box center [927, 390] width 1262 height 700
click at [282, 60] on icon at bounding box center [272, 60] width 22 height 22
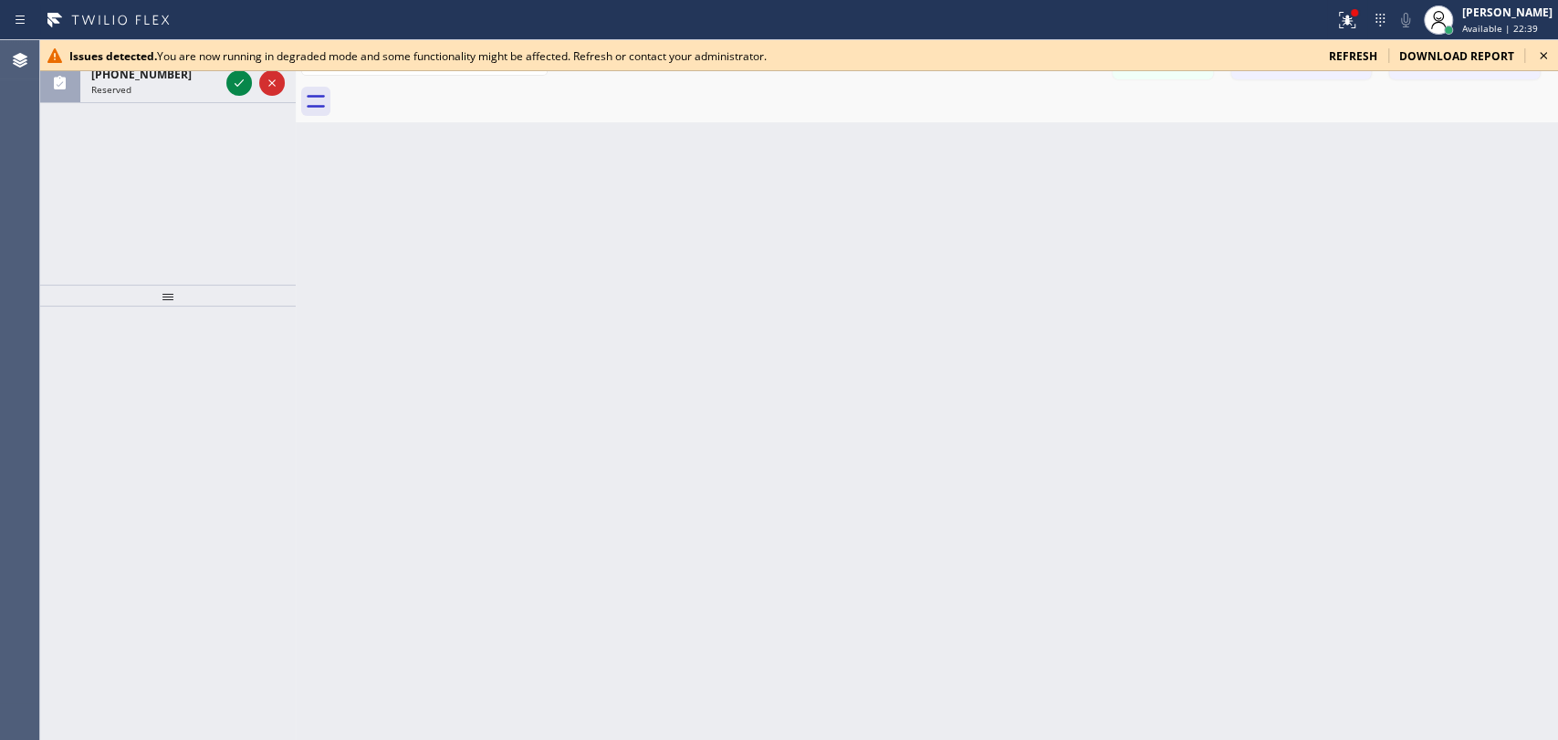
click at [1343, 235] on div "Back to Dashboard Change Sender ID Customers Technicians Select a contact Outbo…" at bounding box center [927, 390] width 1262 height 700
click at [1540, 54] on icon at bounding box center [1543, 56] width 22 height 22
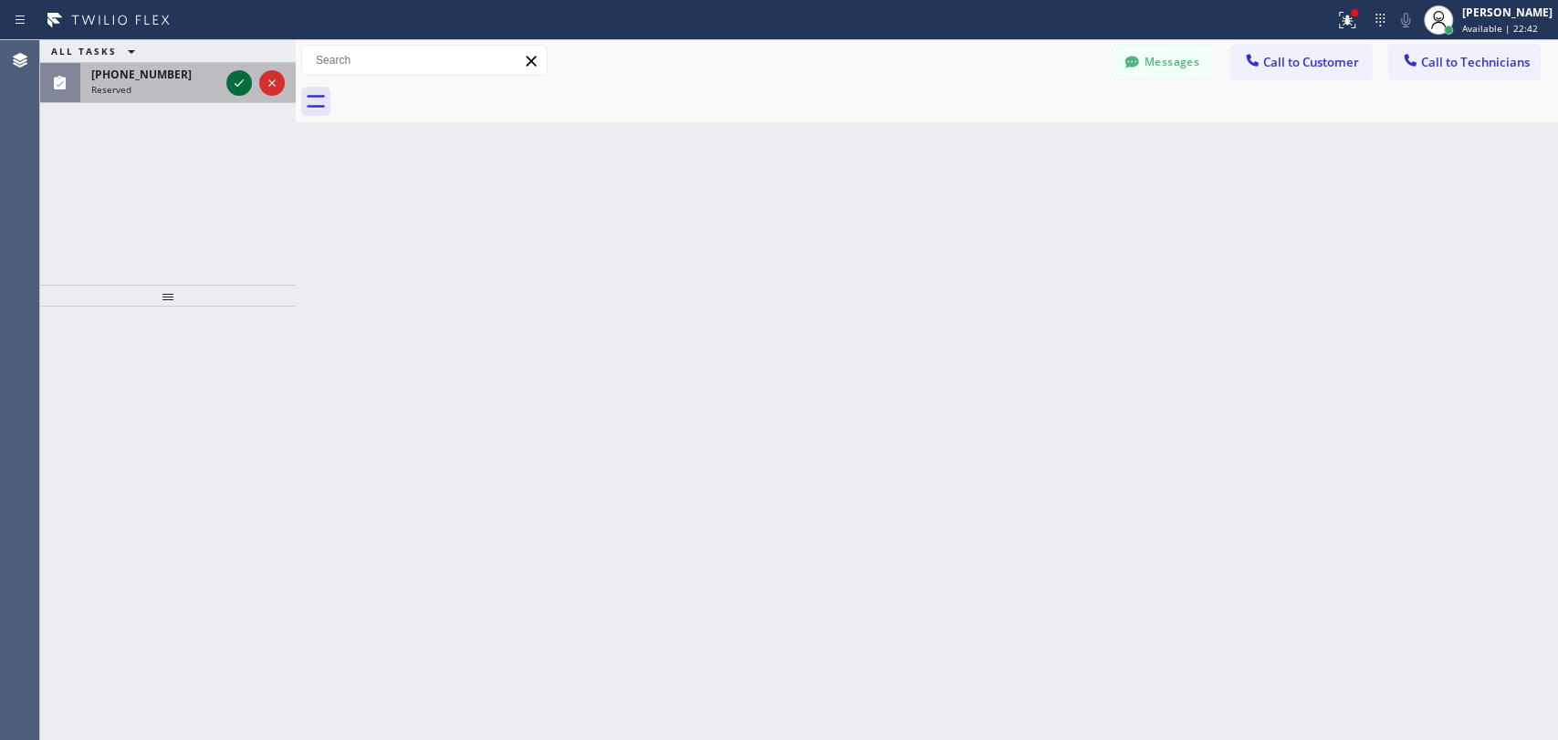
click at [232, 84] on icon at bounding box center [239, 83] width 22 height 22
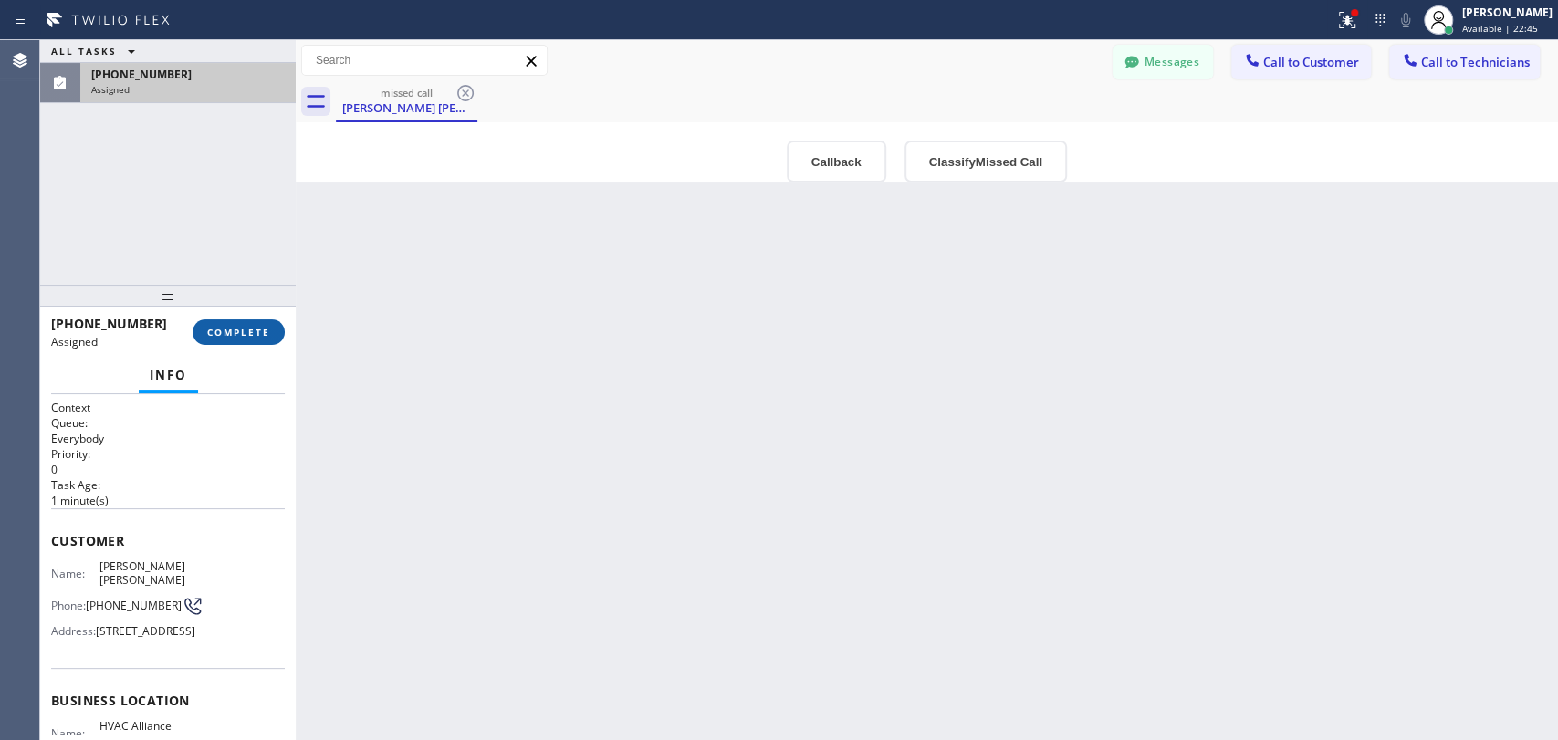
click at [259, 330] on span "COMPLETE" at bounding box center [238, 332] width 63 height 13
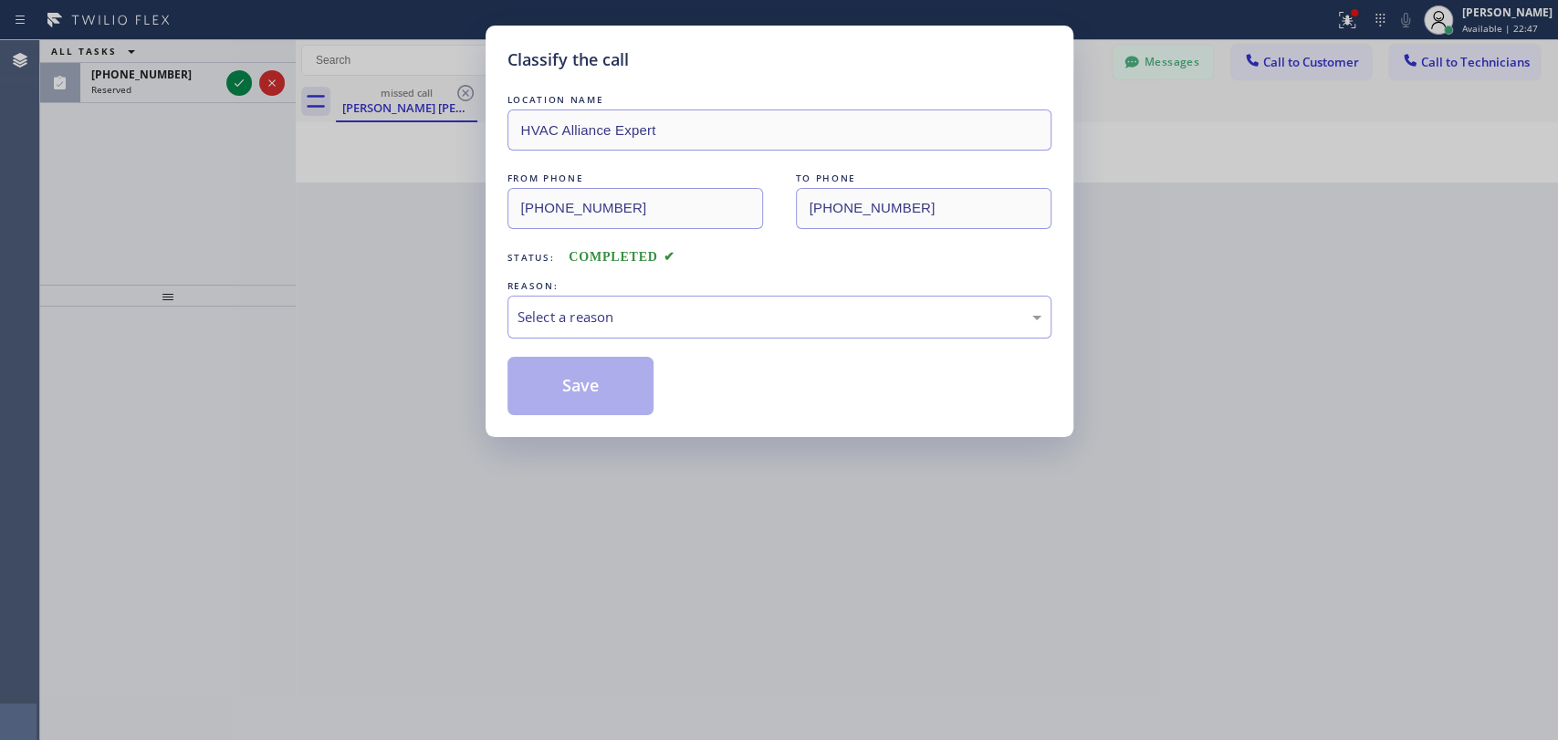
click at [1438, 352] on div "Classify the call LOCATION NAME HVAC Alliance Expert FROM PHONE (646) 713-4425 …" at bounding box center [779, 370] width 1558 height 740
click at [424, 372] on div "Classify the call LOCATION NAME HVAC Alliance Expert FROM PHONE (646) 713-4425 …" at bounding box center [779, 370] width 1558 height 740
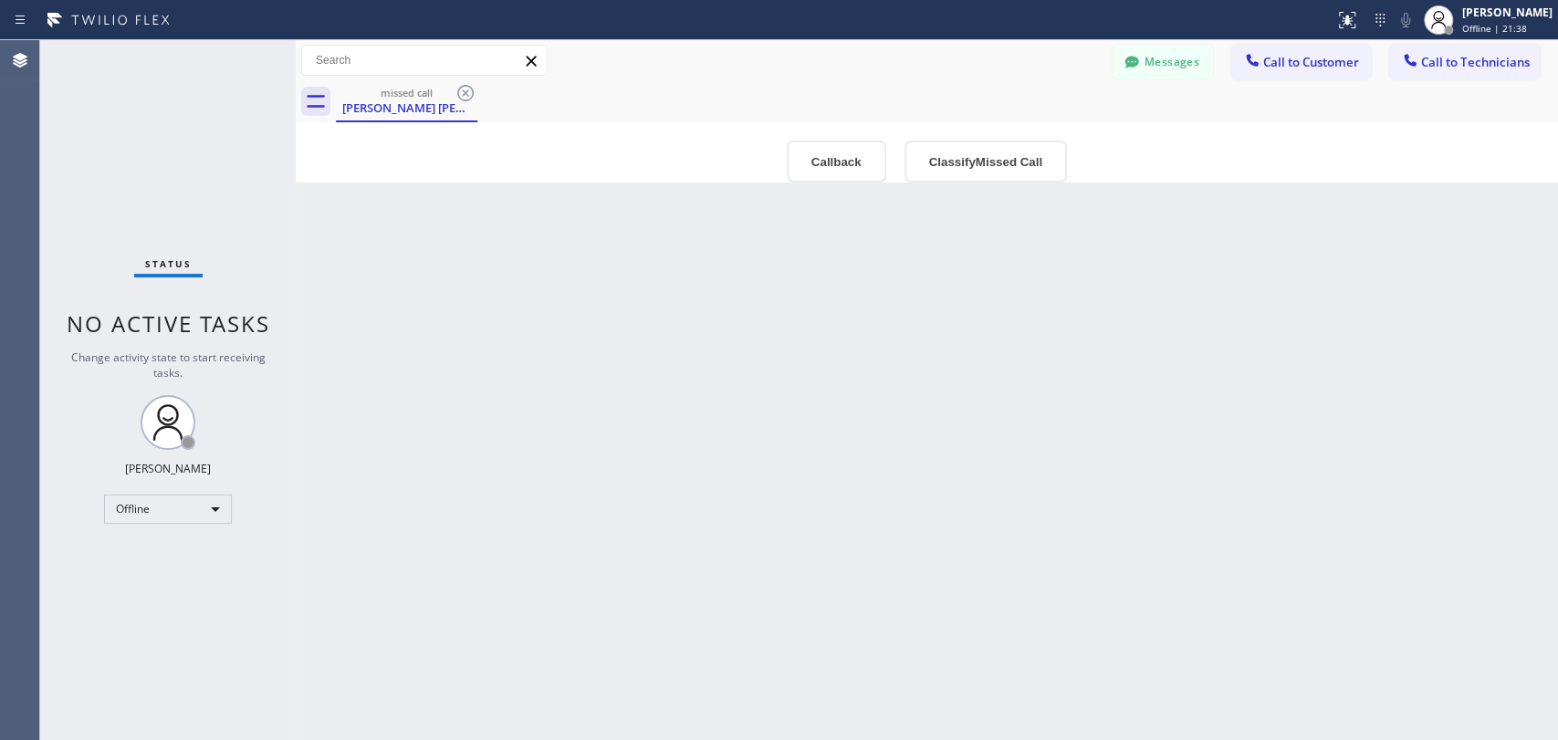
click at [467, 91] on icon at bounding box center [465, 93] width 22 height 22
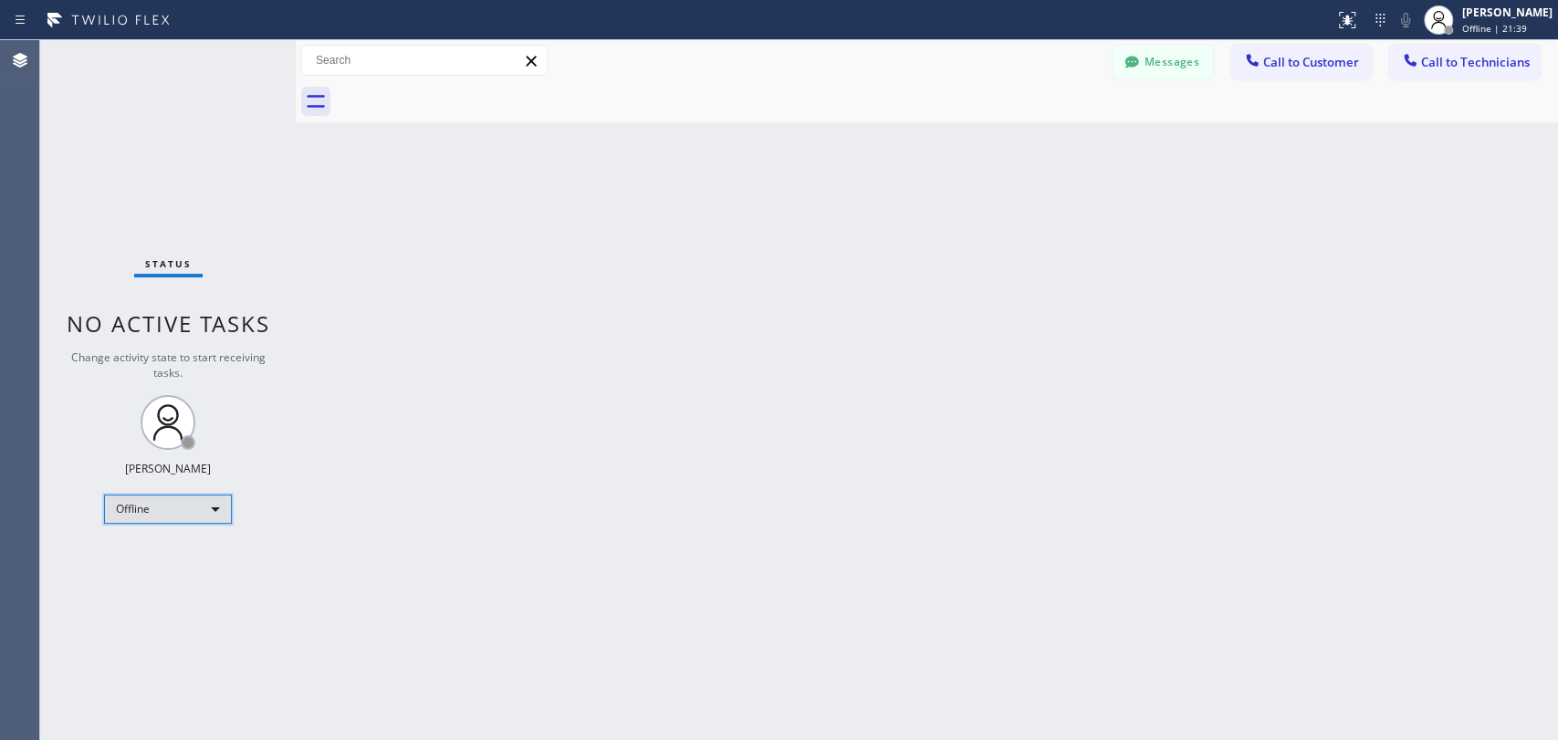
click at [183, 514] on div "Offline" at bounding box center [168, 509] width 128 height 29
drag, startPoint x: 183, startPoint y: 572, endPoint x: 185, endPoint y: 555, distance: 17.6
click at [185, 555] on ul "Offline Available Unavailable Break" at bounding box center [167, 566] width 126 height 90
click at [164, 556] on li "Available" at bounding box center [167, 555] width 124 height 22
click at [1491, 76] on button "Call to Technicians" at bounding box center [1464, 62] width 151 height 35
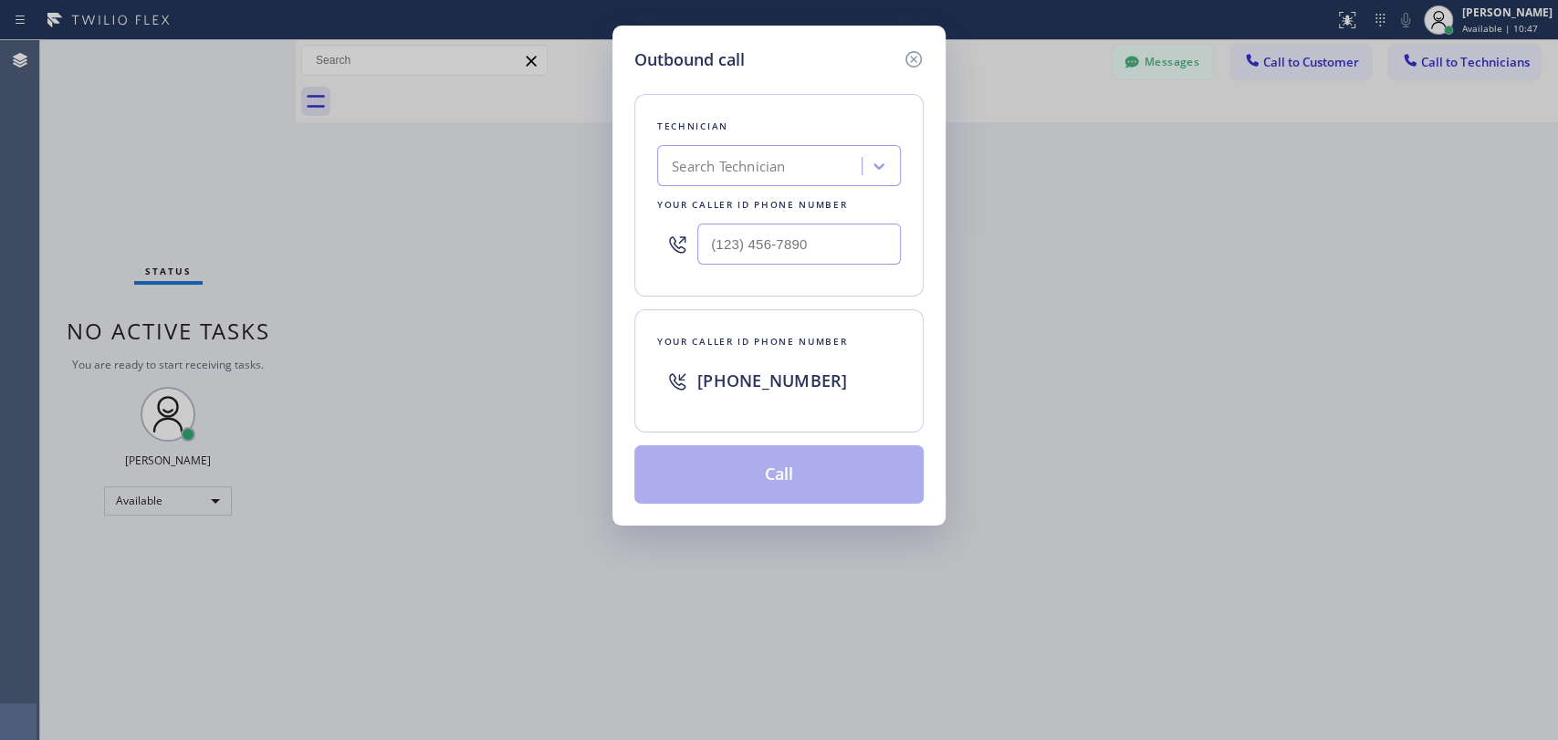
click at [739, 170] on div "Search Technician" at bounding box center [728, 166] width 113 height 21
type input "serg"
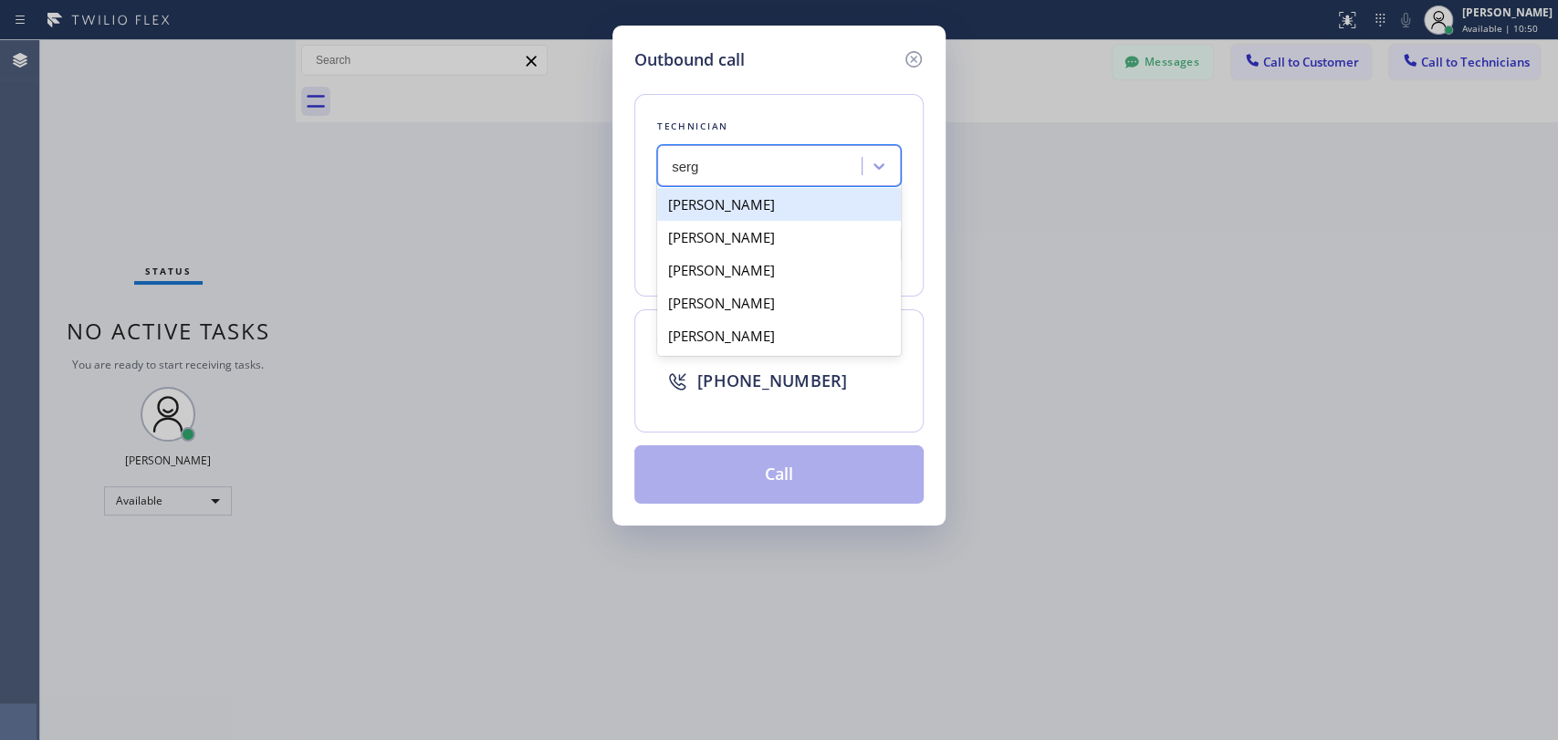
click at [783, 205] on div "[PERSON_NAME]" at bounding box center [779, 204] width 244 height 33
type input "[PHONE_NUMBER]"
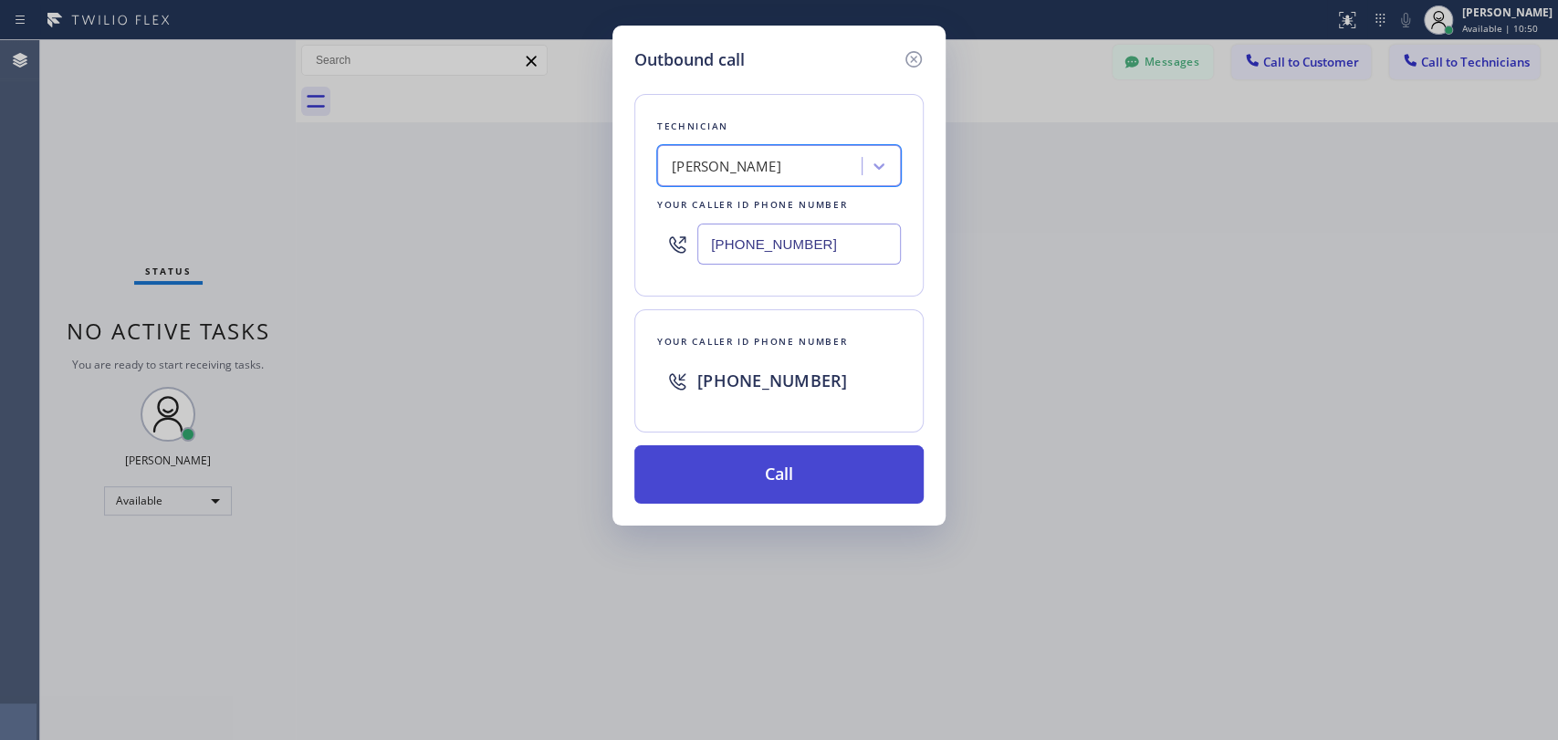
click at [774, 471] on button "Call" at bounding box center [778, 474] width 289 height 58
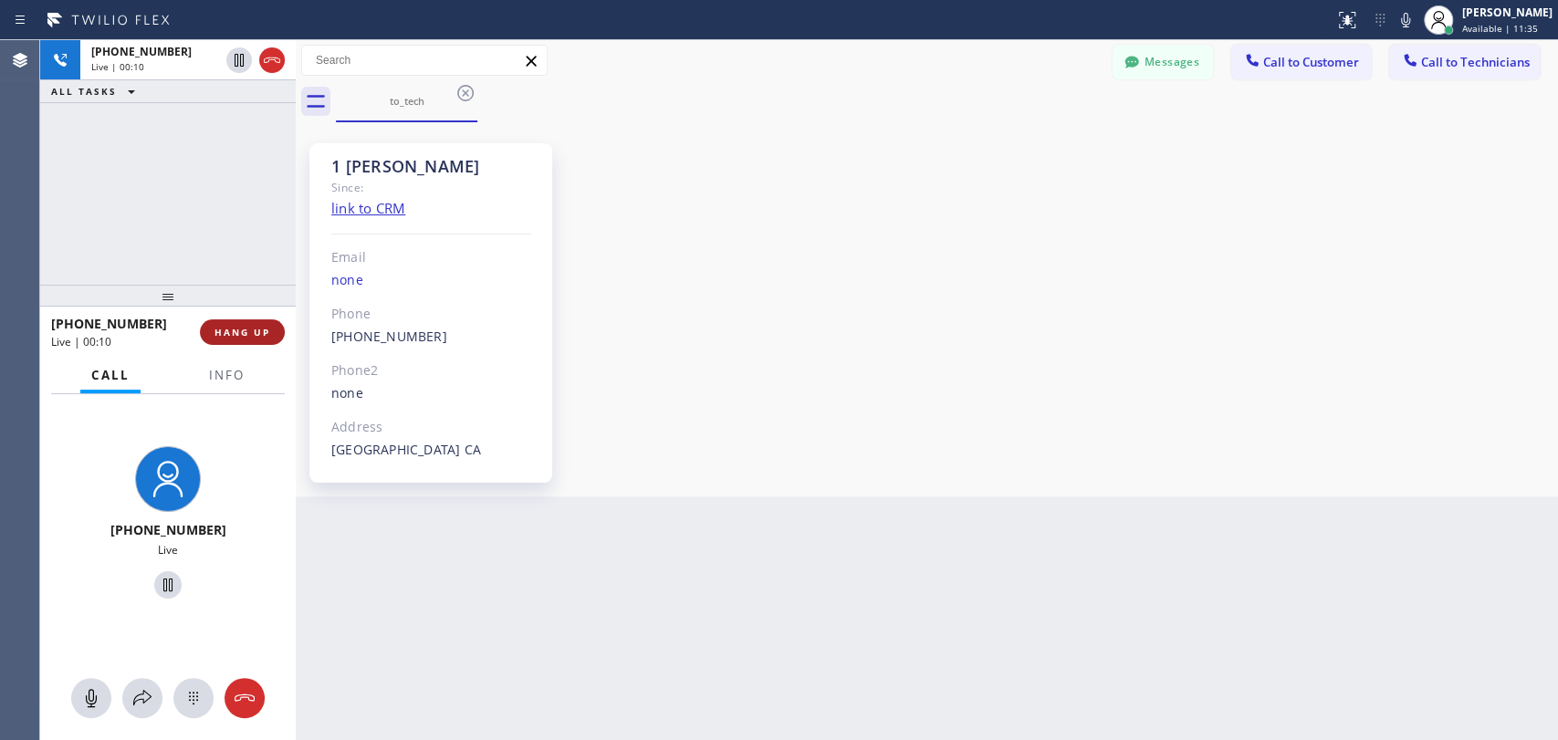
click at [263, 330] on span "HANG UP" at bounding box center [242, 332] width 56 height 13
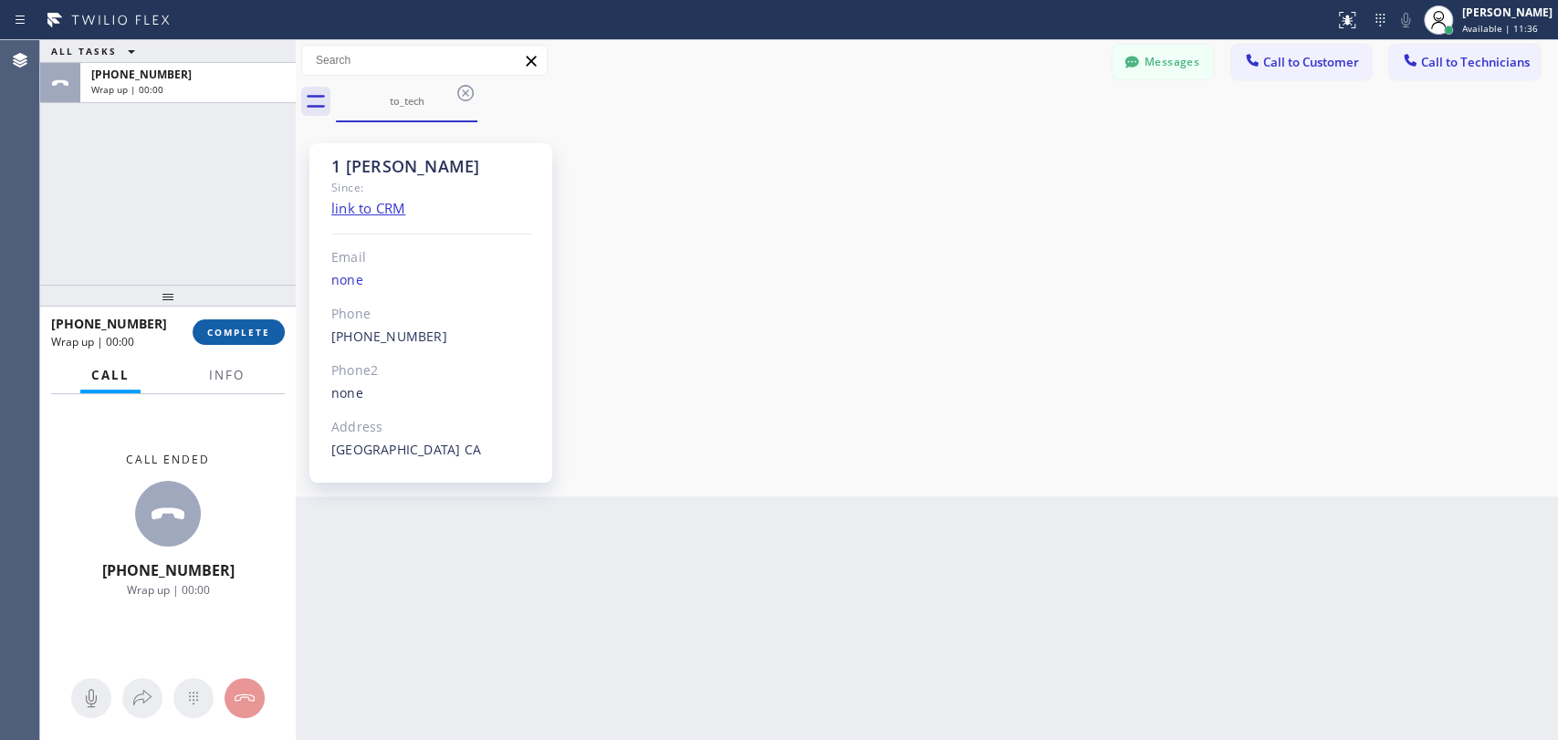
click at [244, 338] on span "COMPLETE" at bounding box center [238, 332] width 63 height 13
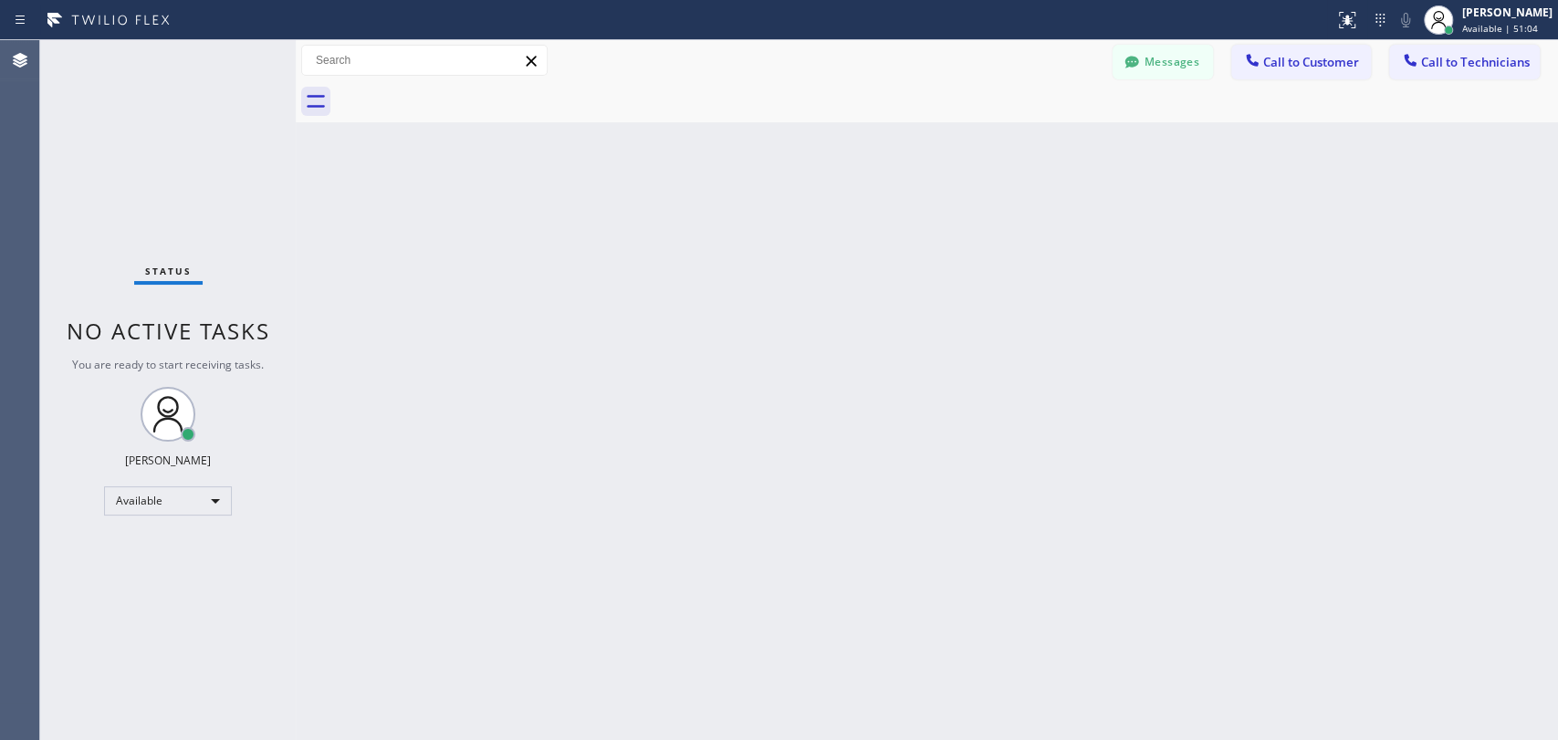
click at [1436, 71] on button "Call to Technicians" at bounding box center [1464, 62] width 151 height 35
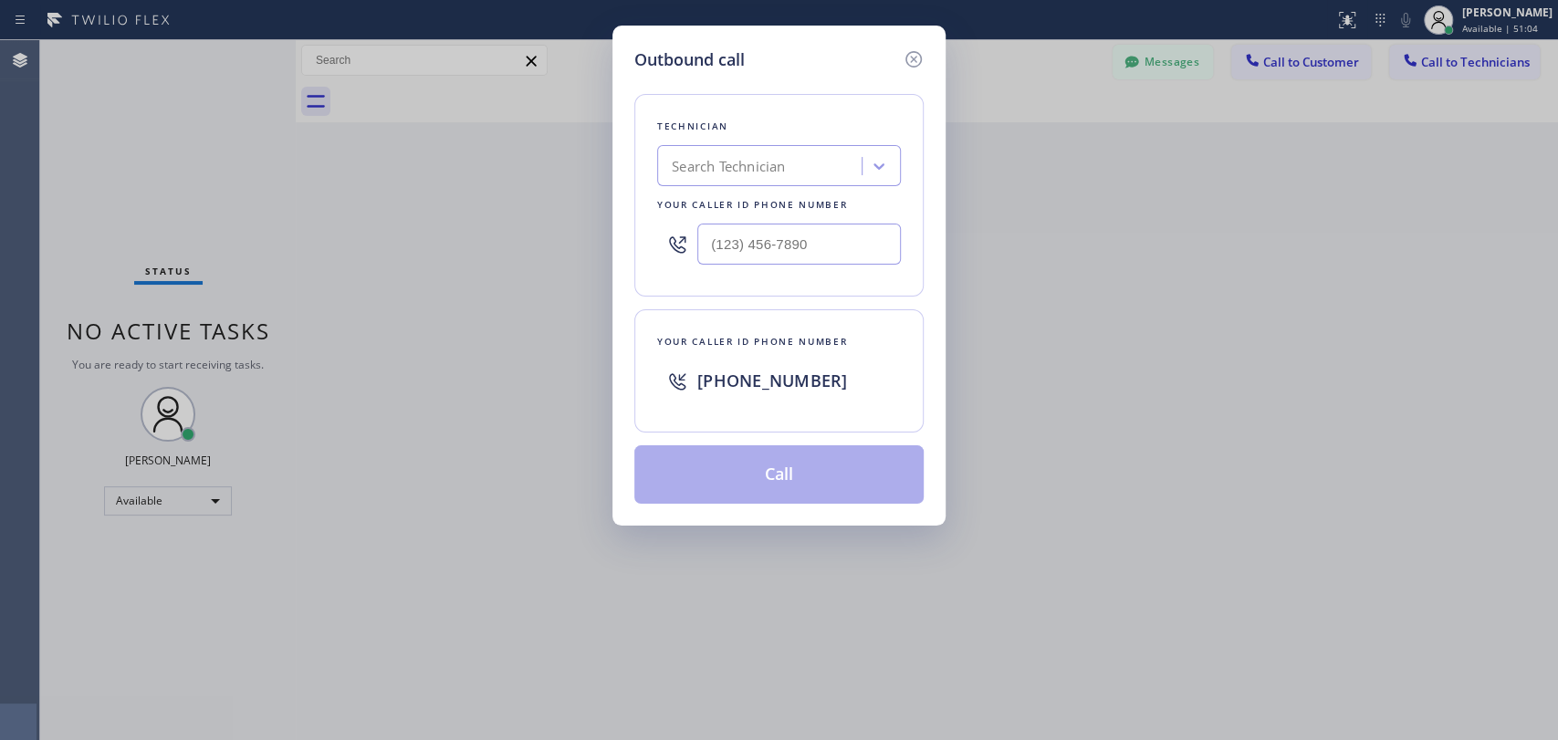
click at [753, 173] on div "Search Technician" at bounding box center [728, 166] width 113 height 21
type input "seva"
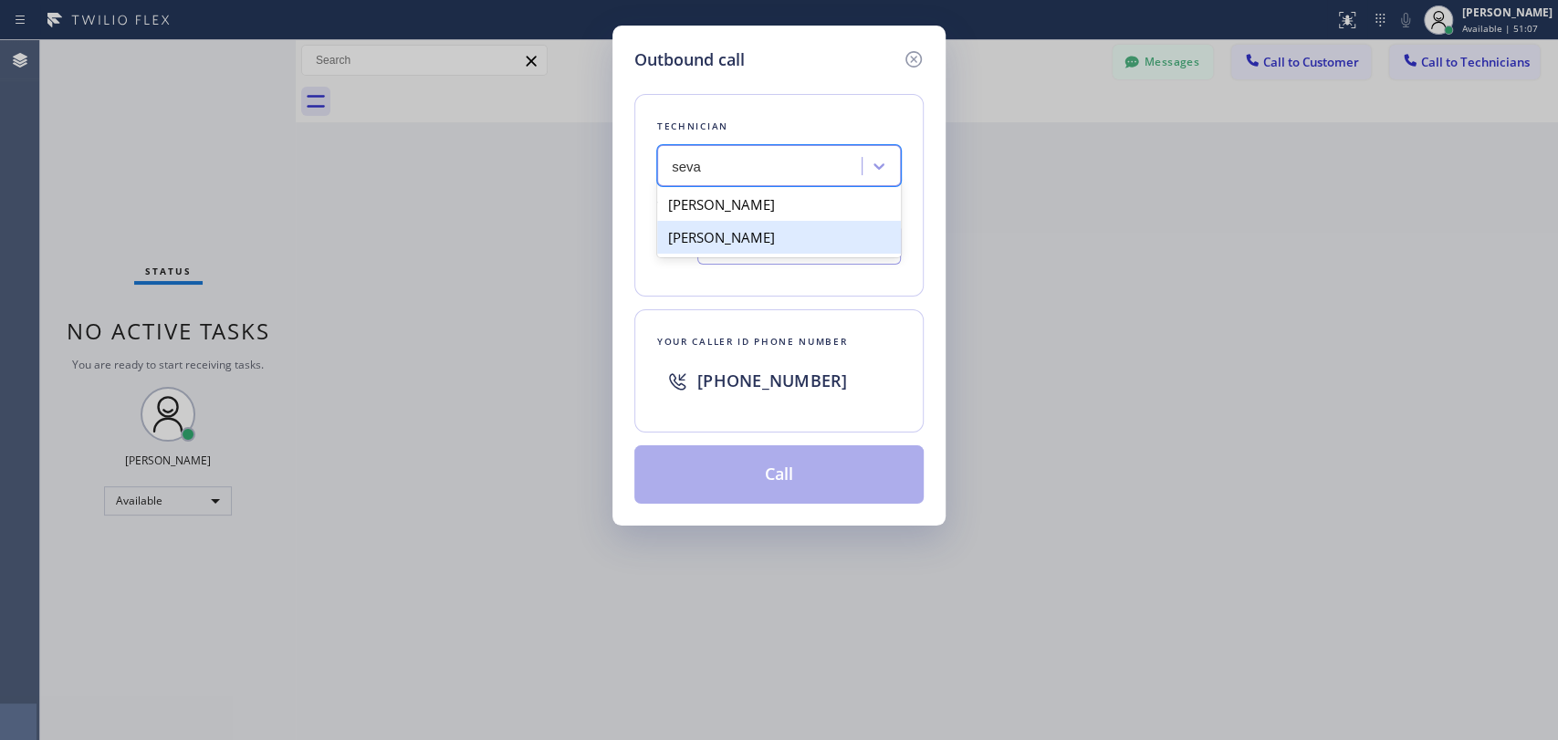
click at [734, 235] on div "Sevak Shirvanian" at bounding box center [779, 237] width 244 height 33
type input "(818) 625-1094"
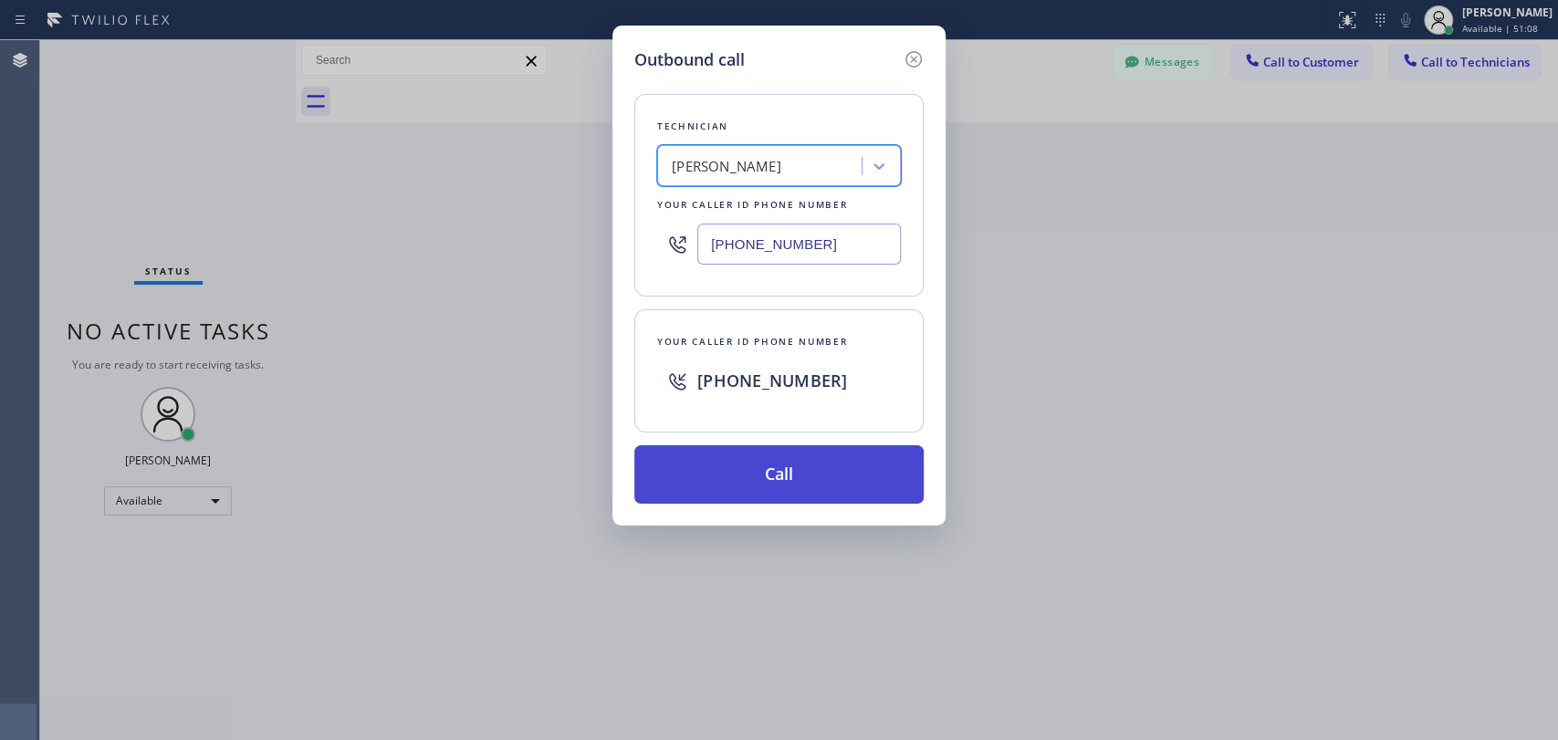
drag, startPoint x: 800, startPoint y: 462, endPoint x: 818, endPoint y: 479, distance: 24.5
click at [802, 462] on button "Call" at bounding box center [778, 474] width 289 height 58
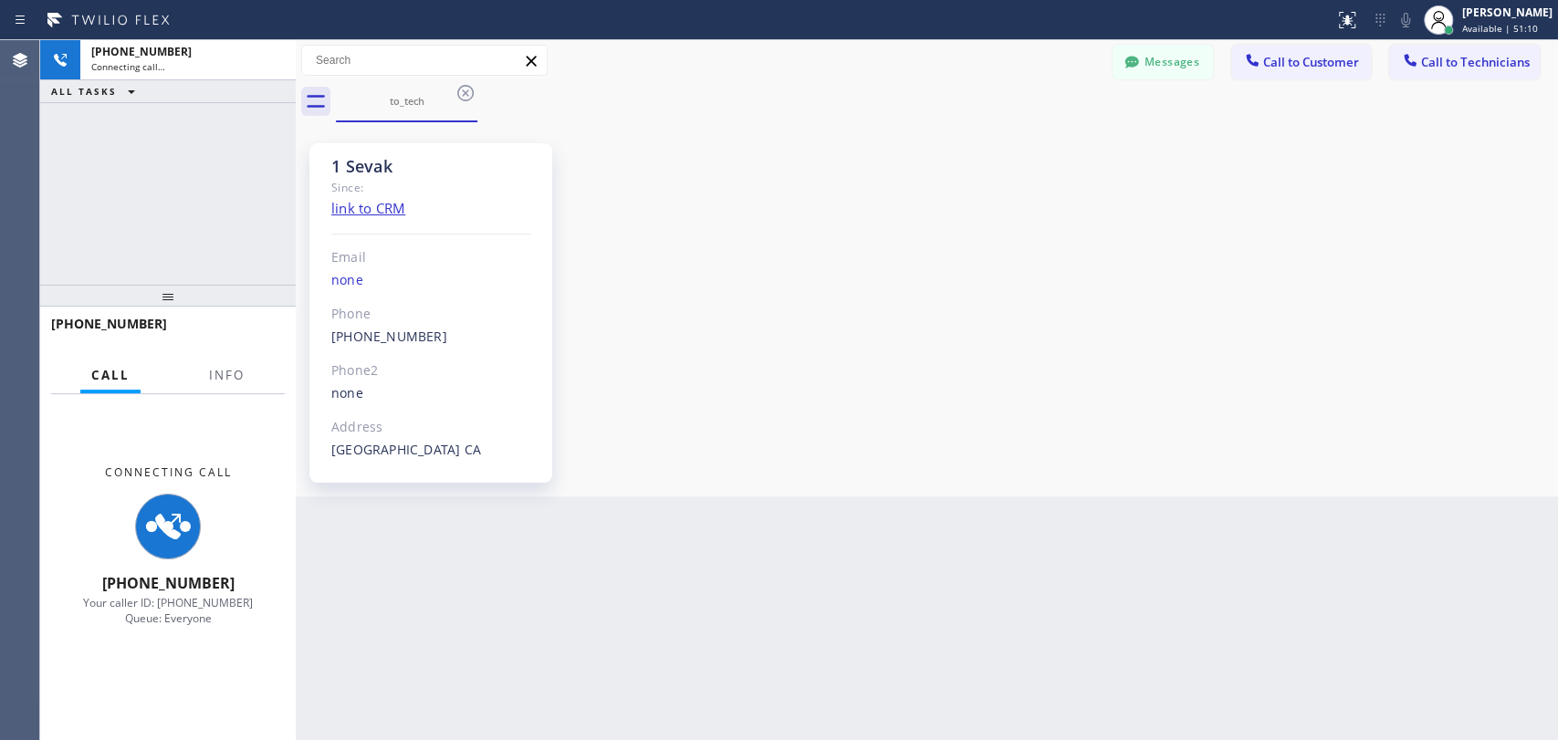
scroll to position [859, 0]
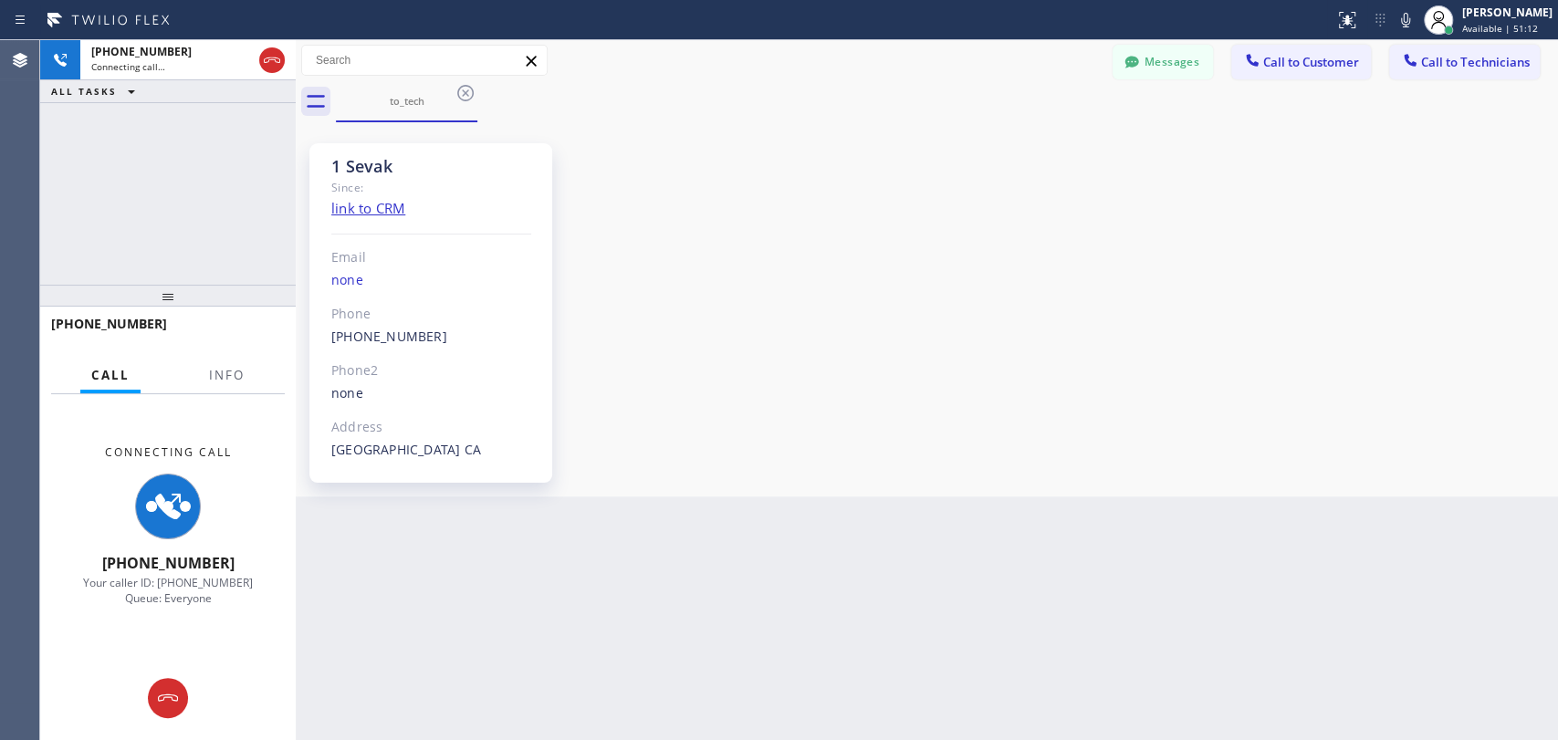
click at [76, 227] on div "+18186251094 Connecting call… ALL TASKS ALL TASKS ACTIVE TASKS TASKS IN WRAP UP" at bounding box center [168, 162] width 256 height 245
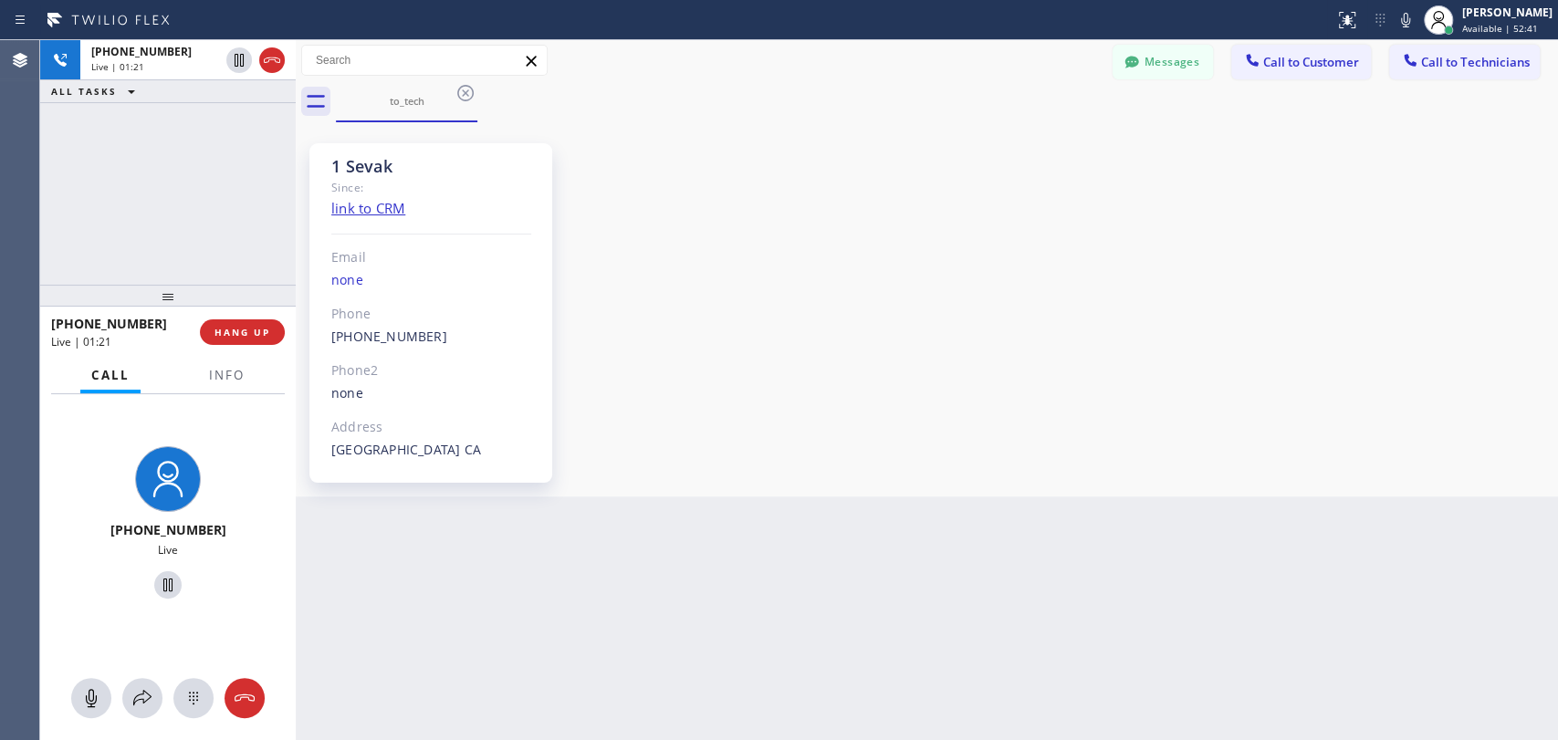
click at [185, 228] on div "+18186251094 Live | 01:21 ALL TASKS ALL TASKS ACTIVE TASKS TASKS IN WRAP UP" at bounding box center [168, 162] width 256 height 245
click at [239, 330] on span "HANG UP" at bounding box center [242, 332] width 56 height 13
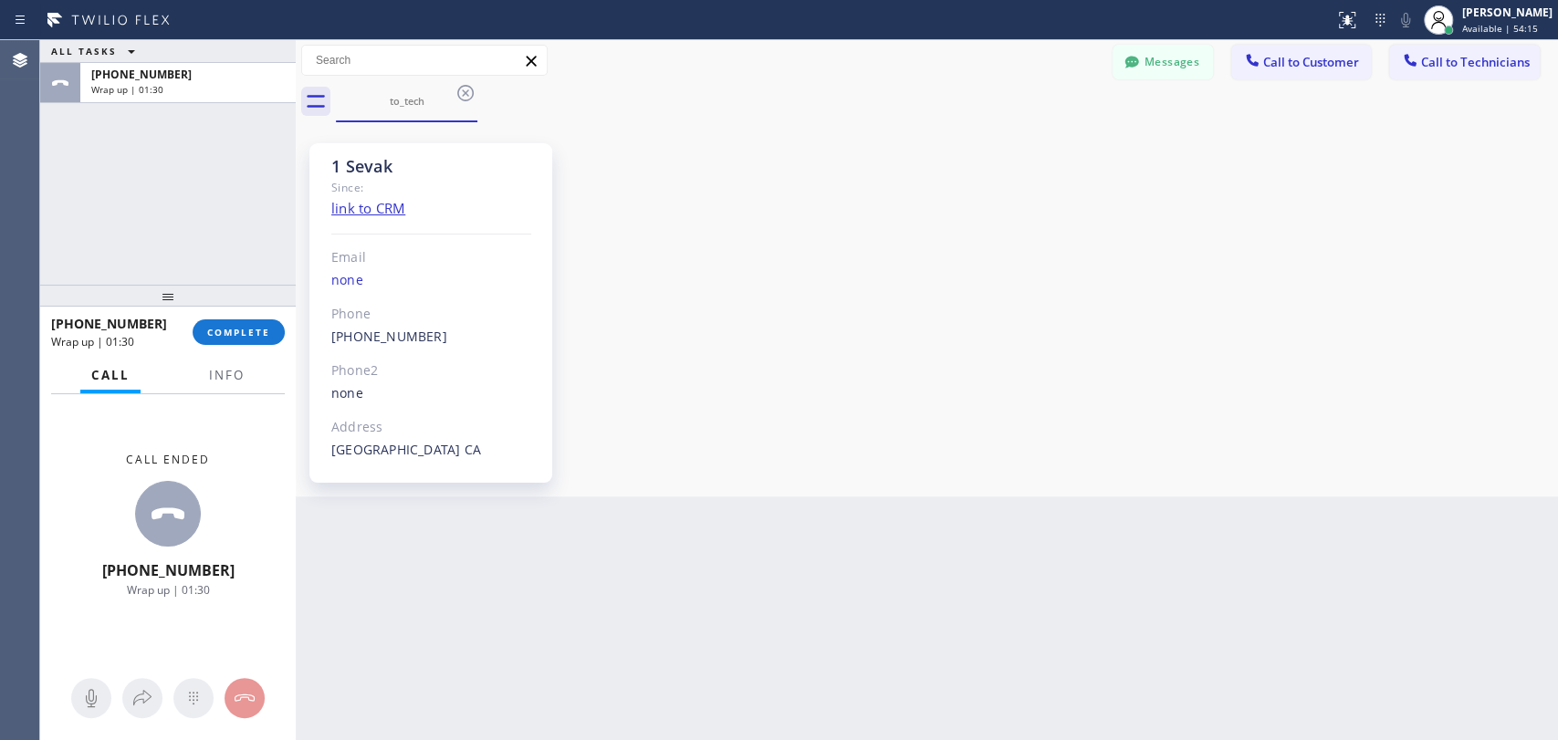
click at [99, 476] on div "Call ended +18186251094 Wrap up | 01:30" at bounding box center [168, 525] width 256 height 262
click at [263, 331] on span "COMPLETE" at bounding box center [238, 332] width 63 height 13
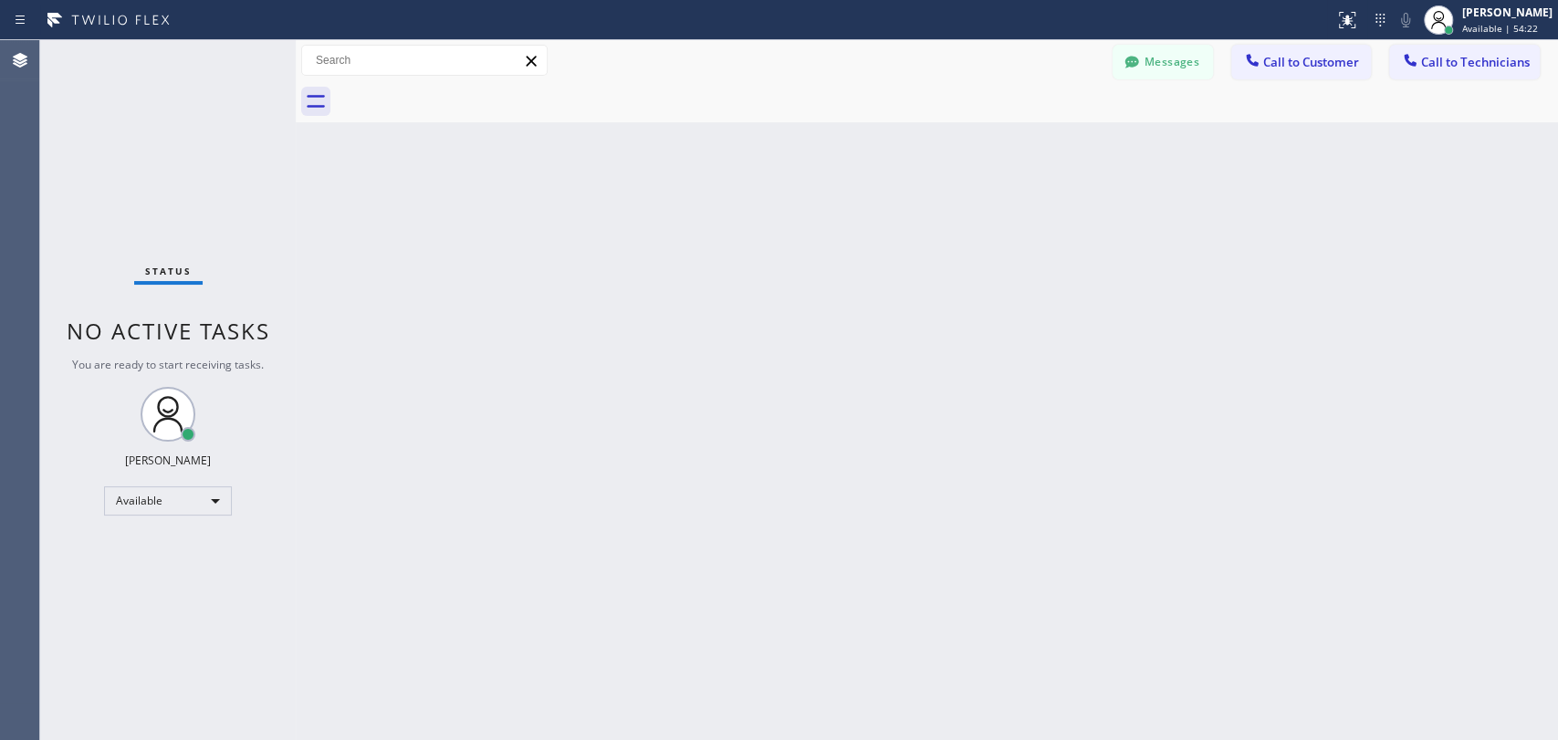
click at [47, 214] on div "Status No active tasks You are ready to start receiving tasks. Maria Taratukhin…" at bounding box center [168, 390] width 256 height 700
click at [1469, 61] on span "Call to Technicians" at bounding box center [1475, 62] width 109 height 16
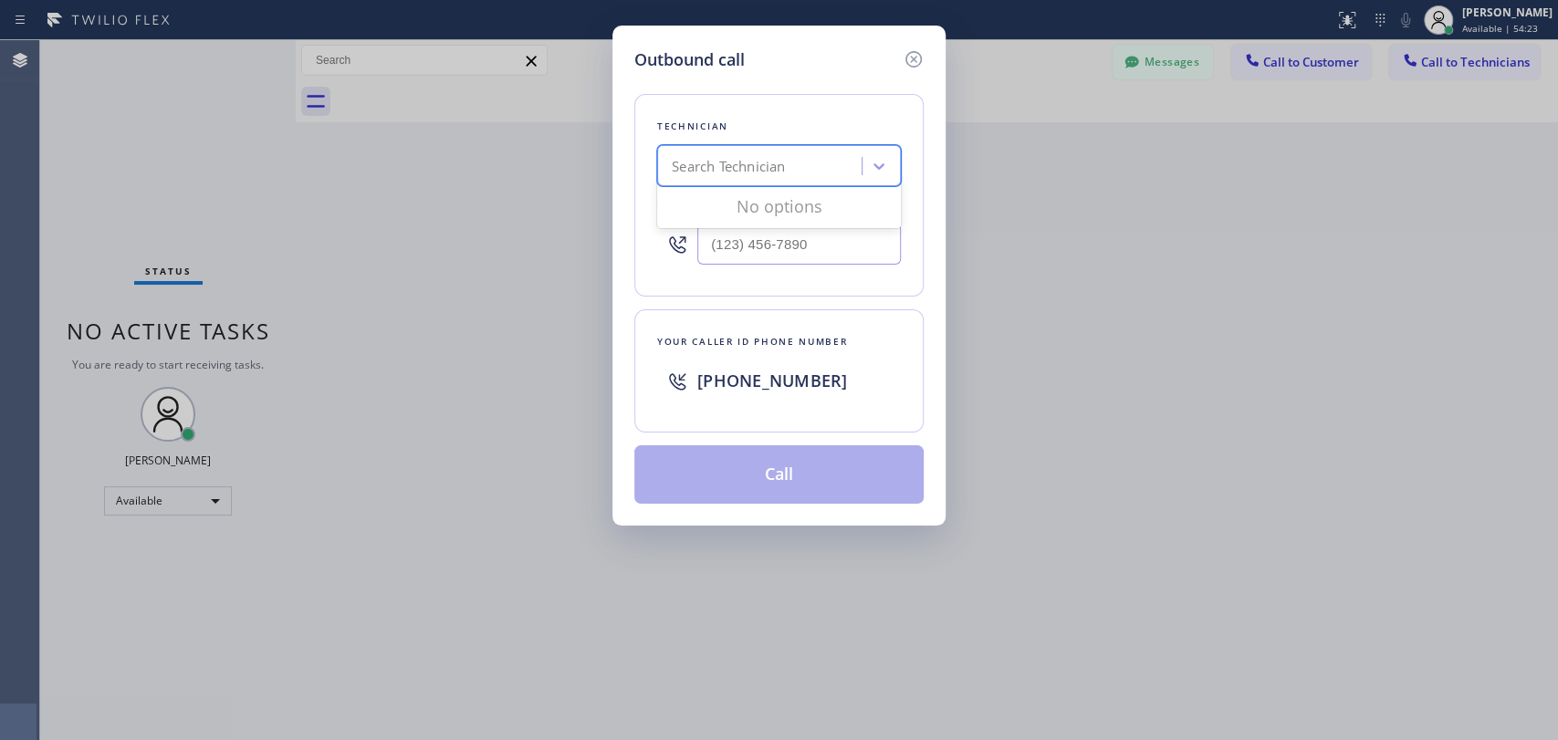
click at [776, 179] on div "Search Technician" at bounding box center [762, 167] width 199 height 32
type input "seva"
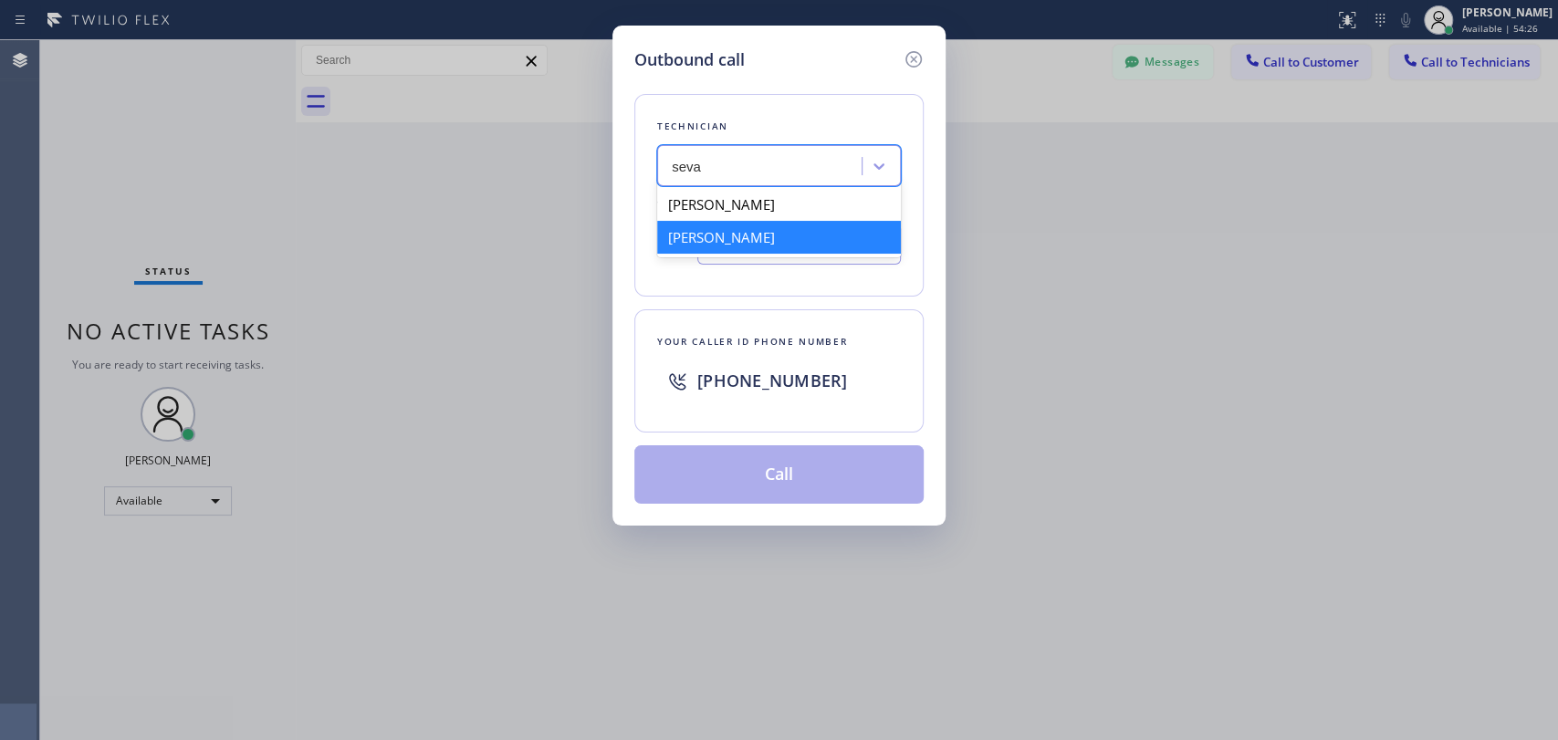
click at [733, 237] on div "Sevak Shirvanian" at bounding box center [779, 237] width 244 height 33
type input "(818) 625-1094"
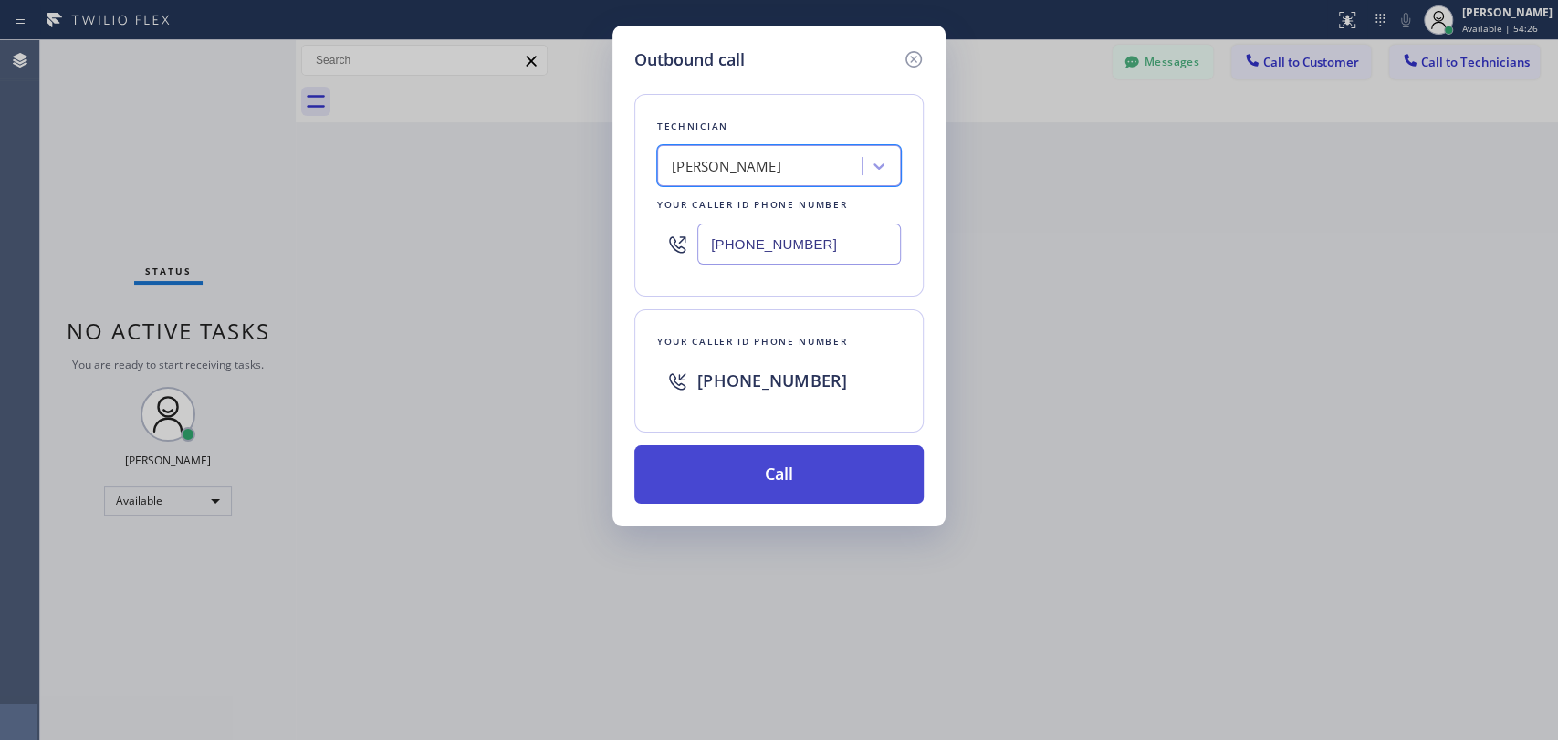
click at [788, 476] on button "Call" at bounding box center [778, 474] width 289 height 58
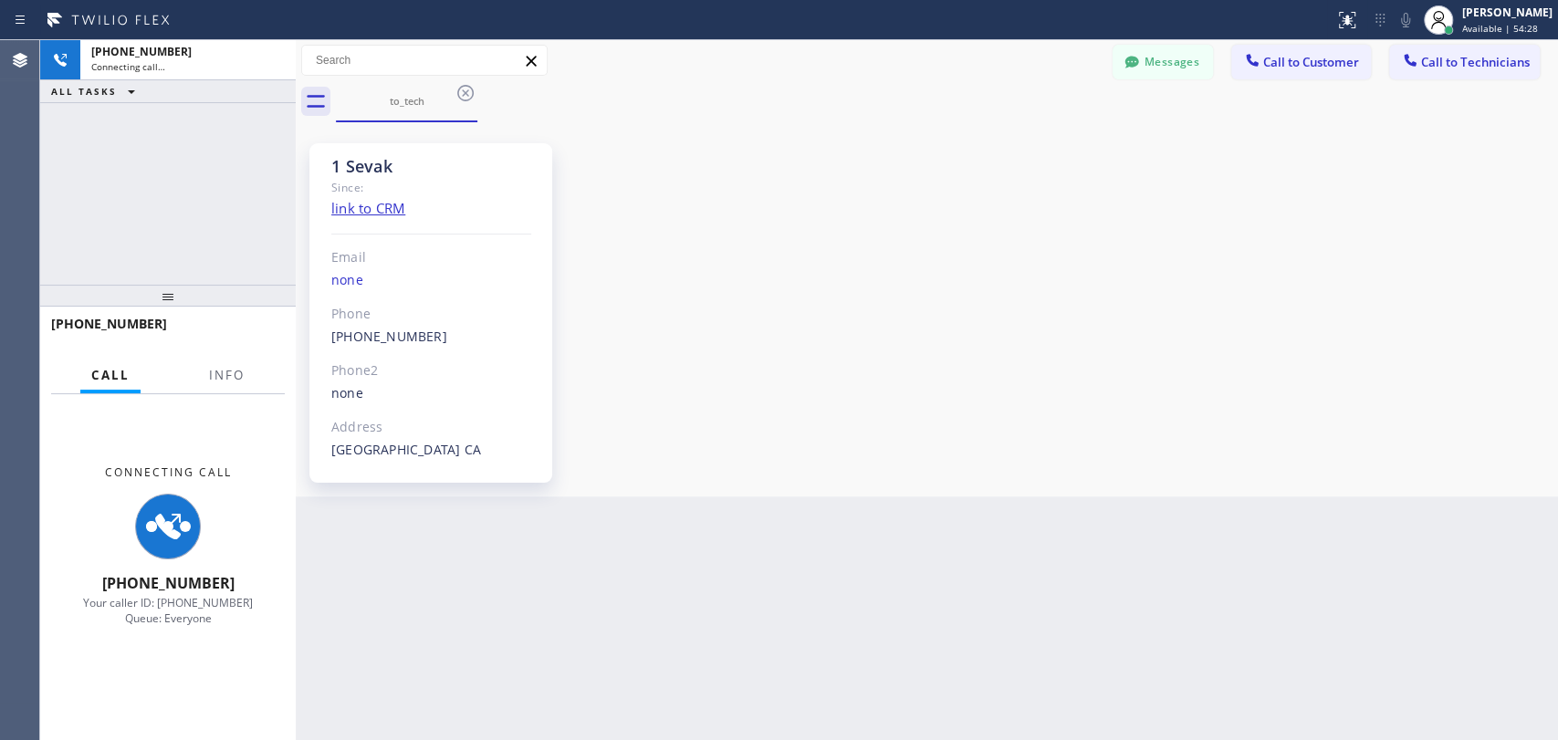
scroll to position [859, 0]
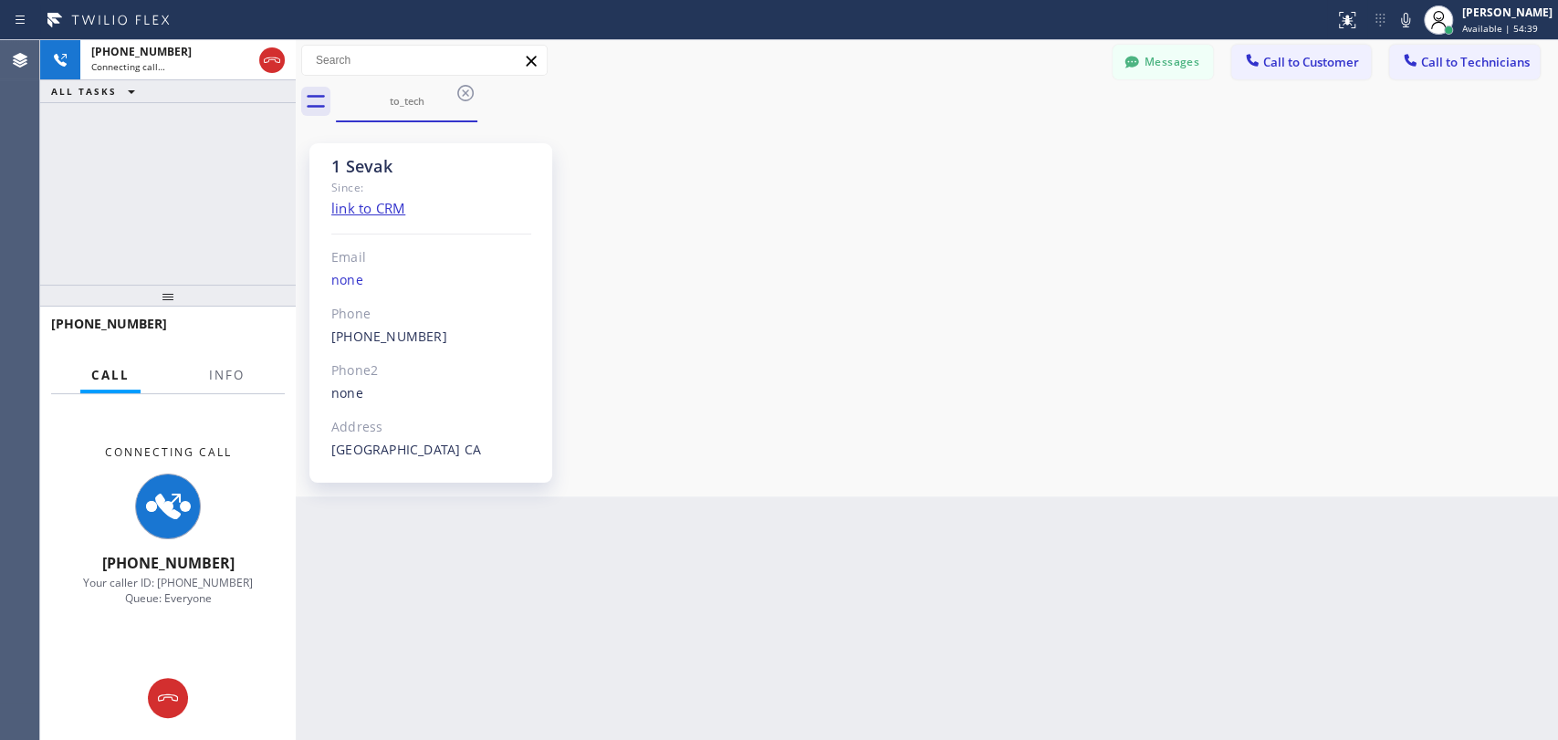
click at [48, 209] on div "+18186251094 Connecting call… ALL TASKS ALL TASKS ACTIVE TASKS TASKS IN WRAP UP" at bounding box center [168, 162] width 256 height 245
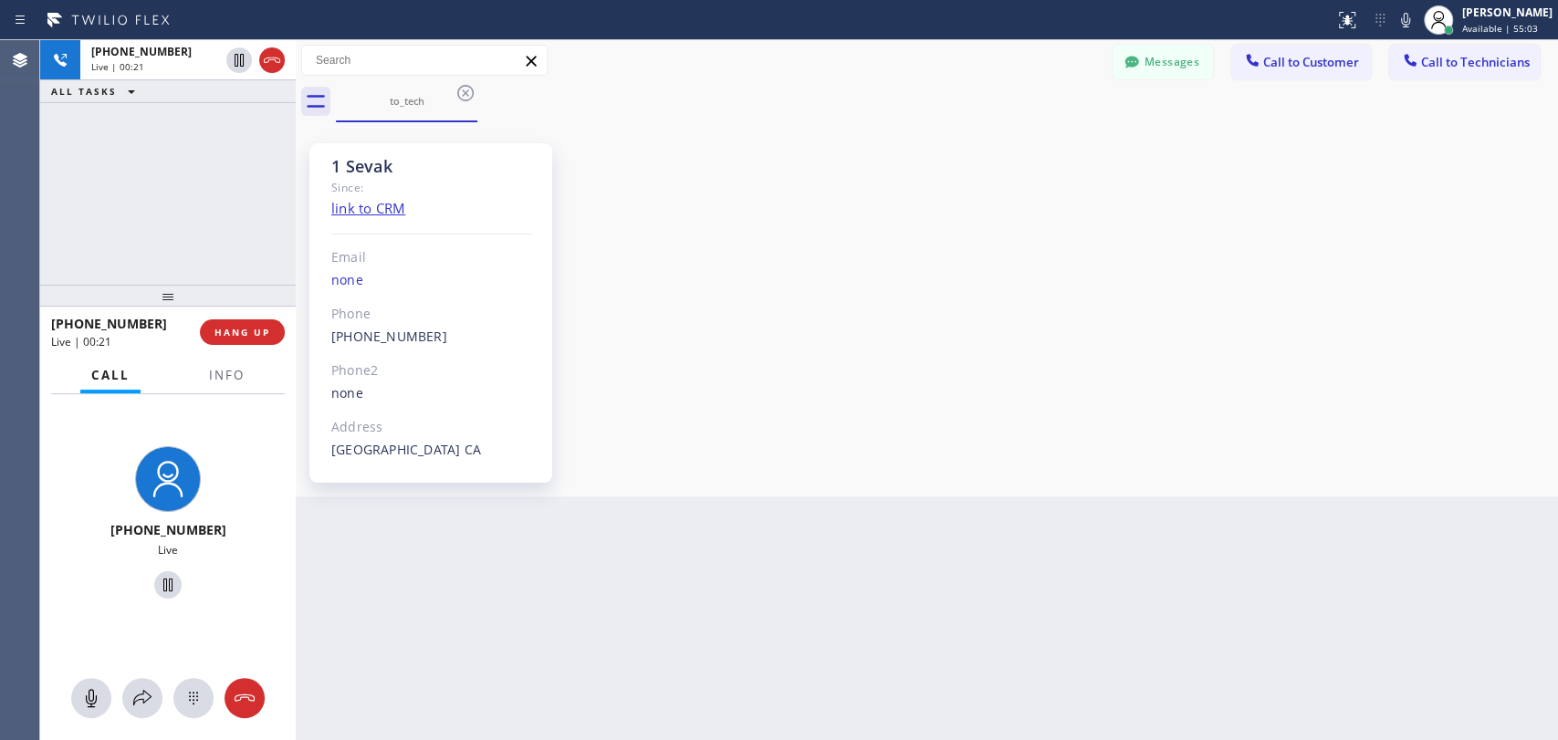
click at [88, 230] on div "+18186251094 Live | 00:21 ALL TASKS ALL TASKS ACTIVE TASKS TASKS IN WRAP UP" at bounding box center [168, 162] width 256 height 245
click at [212, 203] on div "+18186251094 Live | 04:46 ALL TASKS ALL TASKS ACTIVE TASKS TASKS IN WRAP UP" at bounding box center [168, 162] width 256 height 245
click at [261, 328] on span "HANG UP" at bounding box center [242, 332] width 56 height 13
click at [258, 329] on span "HANG UP" at bounding box center [242, 332] width 56 height 13
